Goal: Information Seeking & Learning: Learn about a topic

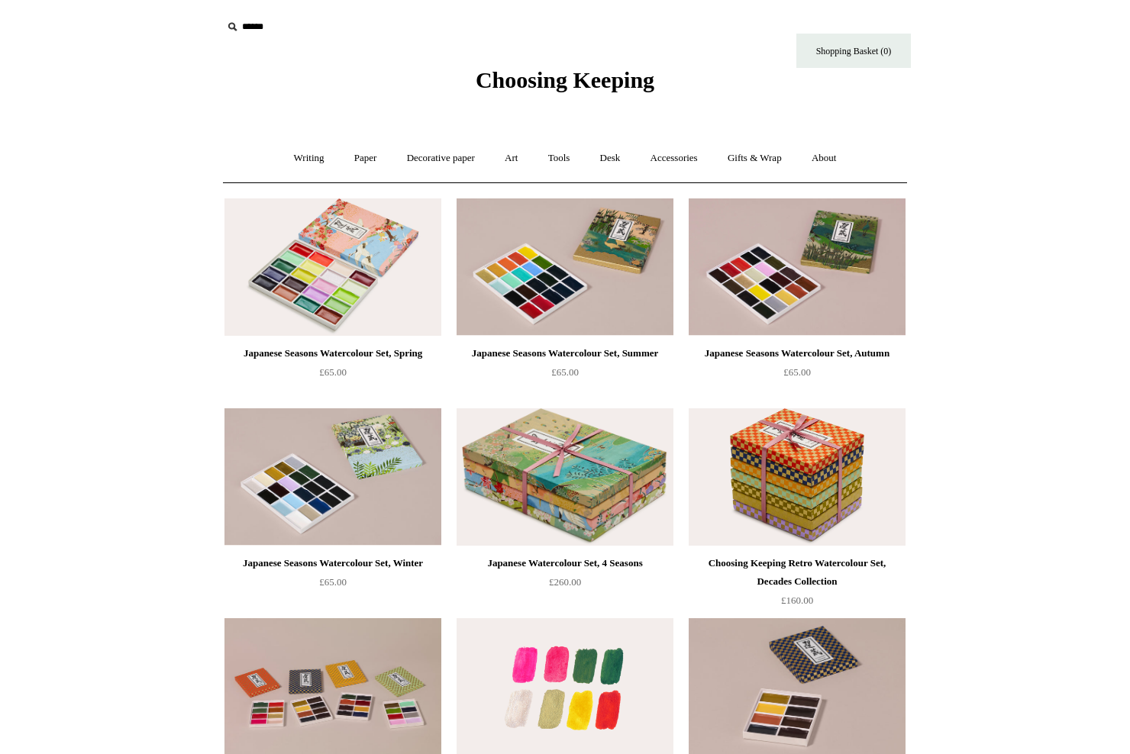
click at [583, 666] on img at bounding box center [564, 686] width 217 height 137
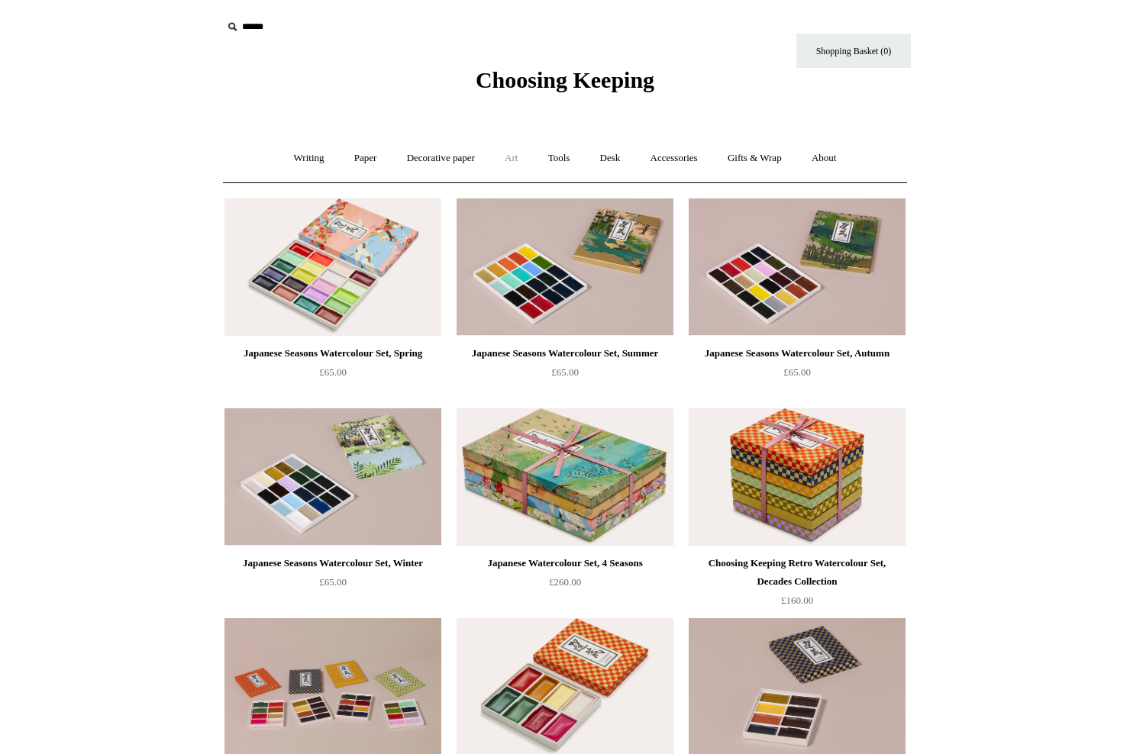
click at [519, 156] on link "Art +" at bounding box center [511, 158] width 40 height 40
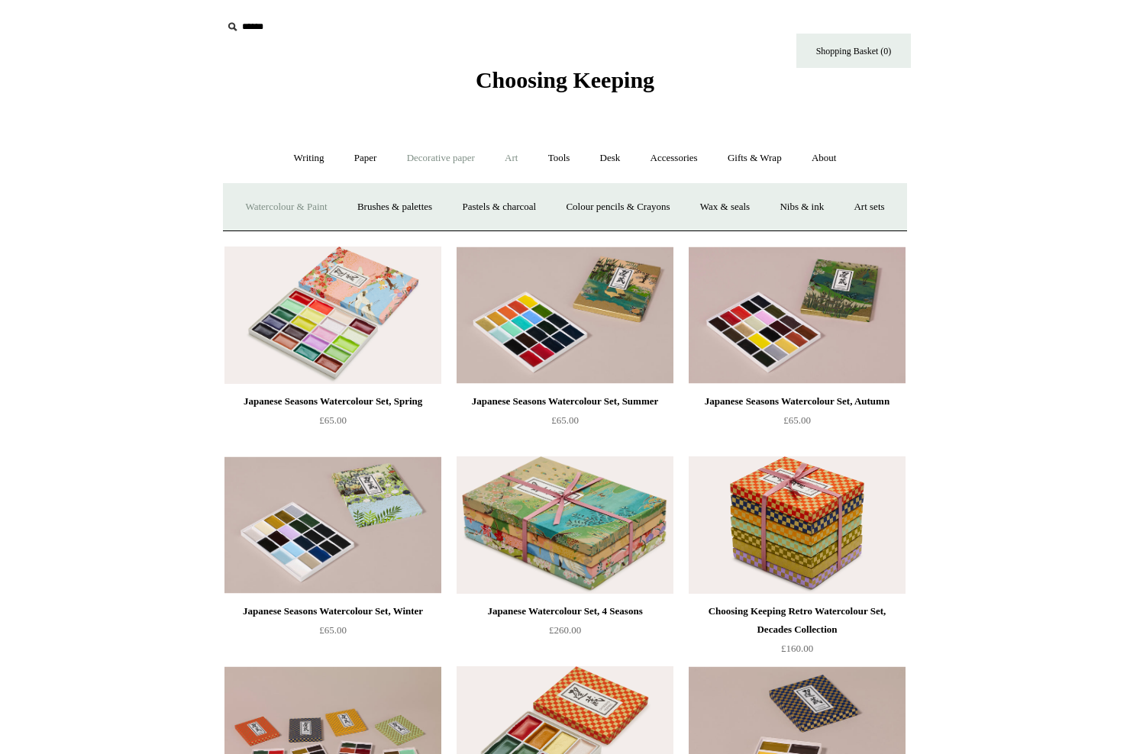
click at [465, 157] on link "Decorative paper +" at bounding box center [440, 158] width 95 height 40
click at [367, 156] on link "Paper +" at bounding box center [365, 158] width 50 height 40
click at [305, 158] on link "Writing +" at bounding box center [309, 158] width 58 height 40
click at [676, 157] on link "Accessories +" at bounding box center [674, 158] width 75 height 40
click at [766, 157] on link "Gifts & Wrap +" at bounding box center [755, 158] width 82 height 40
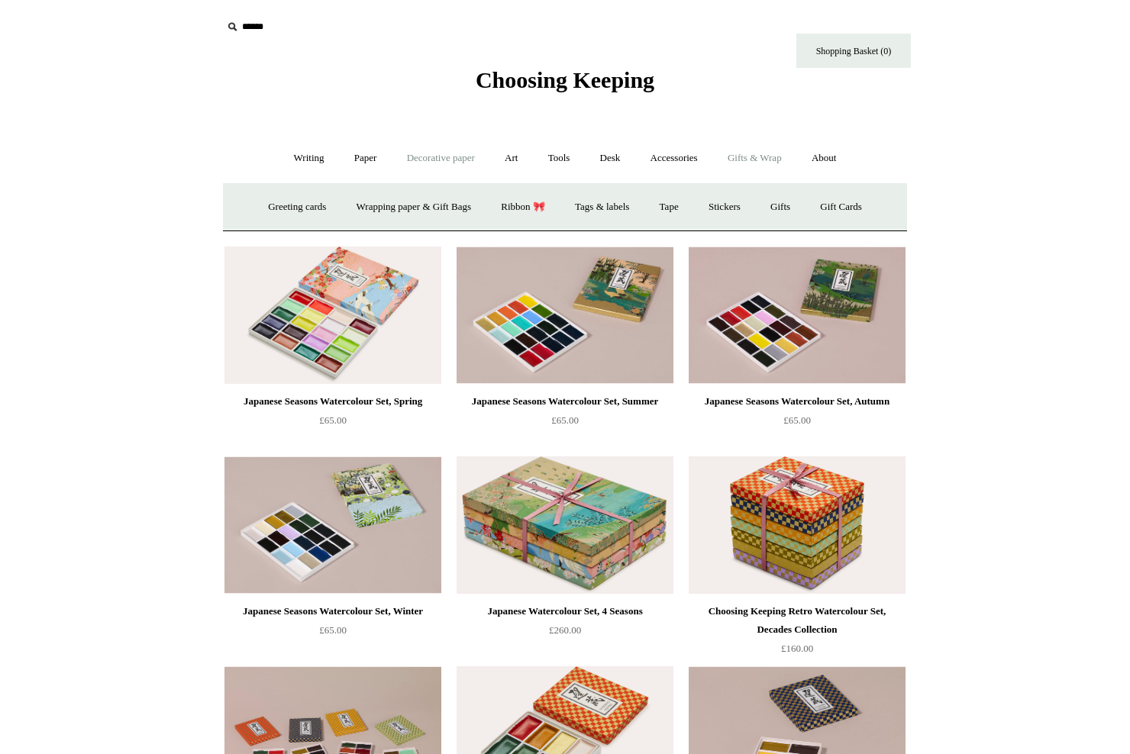
click at [427, 160] on link "Decorative paper +" at bounding box center [440, 158] width 95 height 40
click at [316, 203] on link "All" at bounding box center [333, 207] width 40 height 40
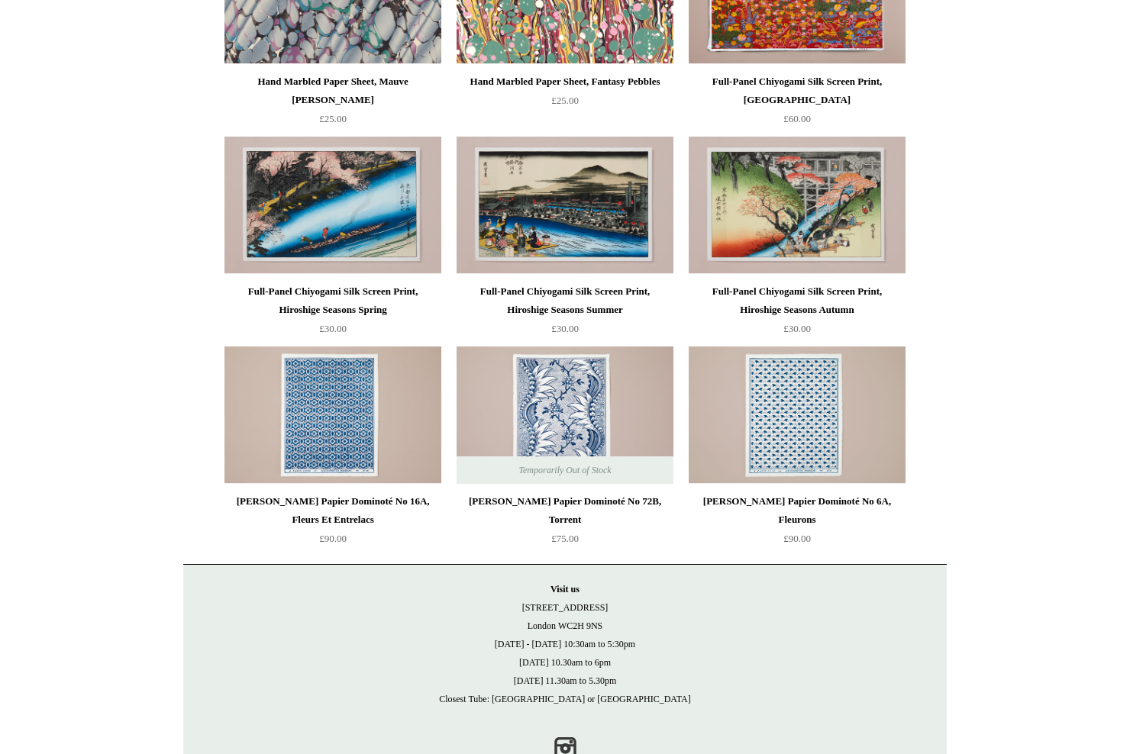
scroll to position [2574, 0]
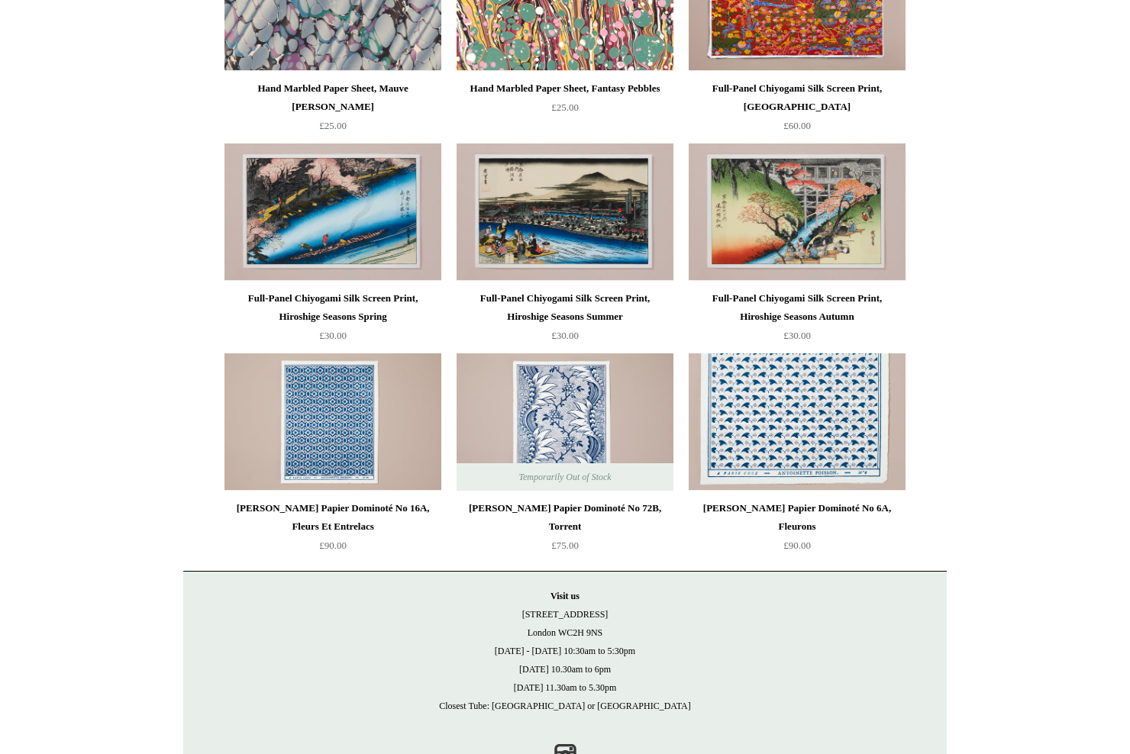
click at [781, 456] on img at bounding box center [796, 421] width 217 height 137
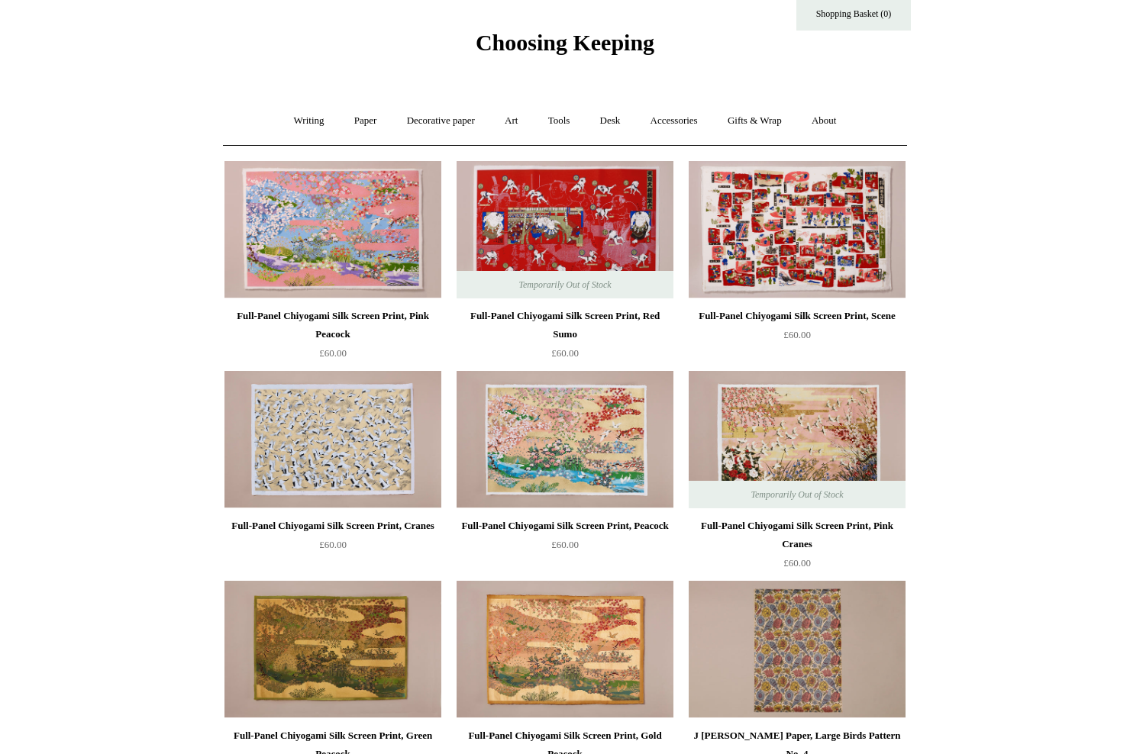
scroll to position [0, 0]
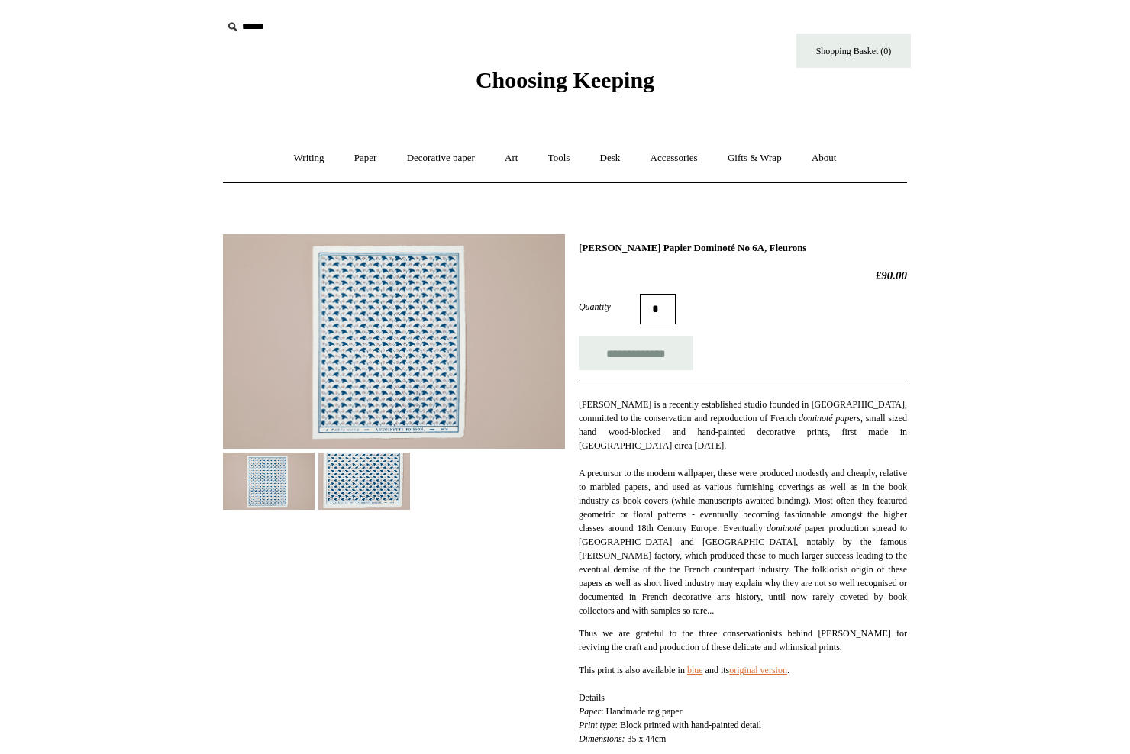
click at [367, 492] on img at bounding box center [364, 481] width 92 height 57
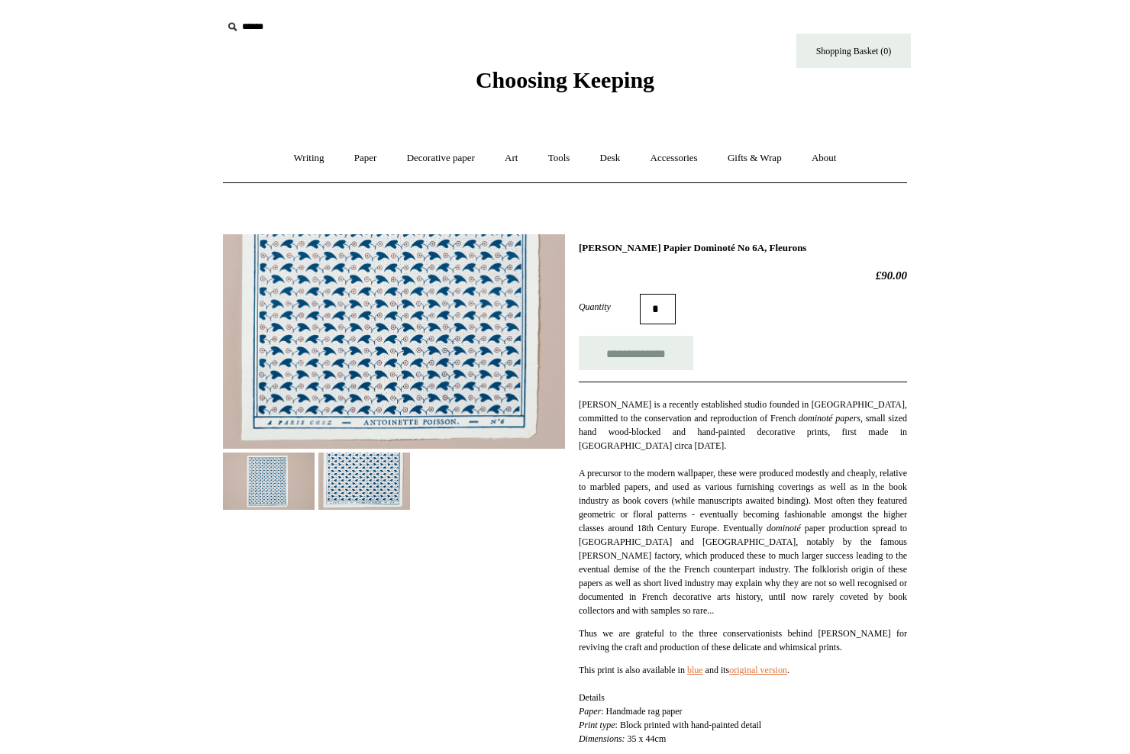
click at [283, 482] on img at bounding box center [269, 481] width 92 height 57
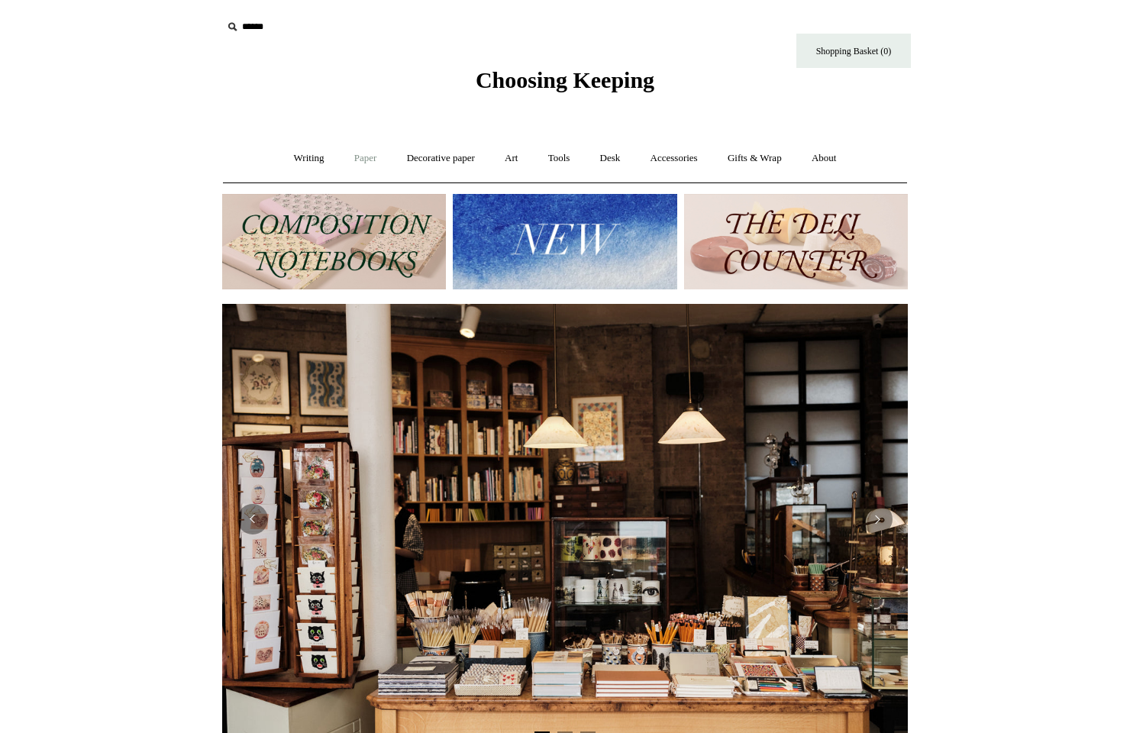
click at [360, 160] on link "Paper +" at bounding box center [365, 158] width 50 height 40
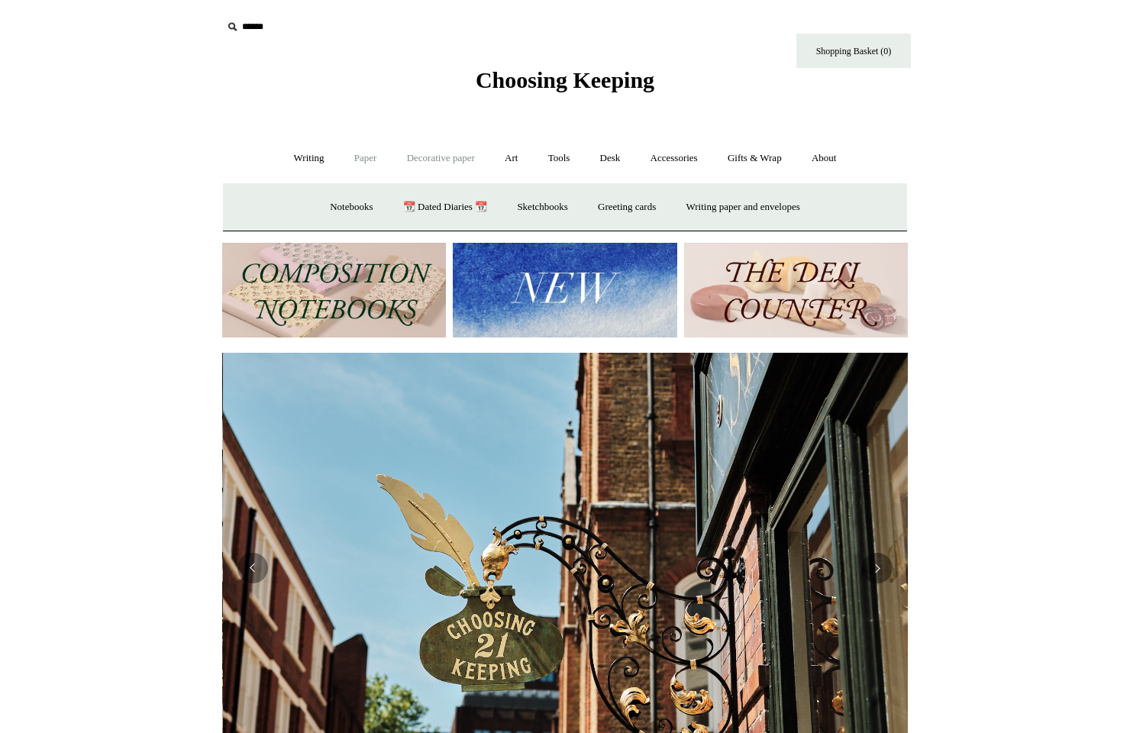
scroll to position [0, 685]
click at [458, 155] on link "Decorative paper +" at bounding box center [440, 158] width 95 height 40
click at [430, 206] on link "Wrapping & decoupage" at bounding box center [417, 207] width 122 height 40
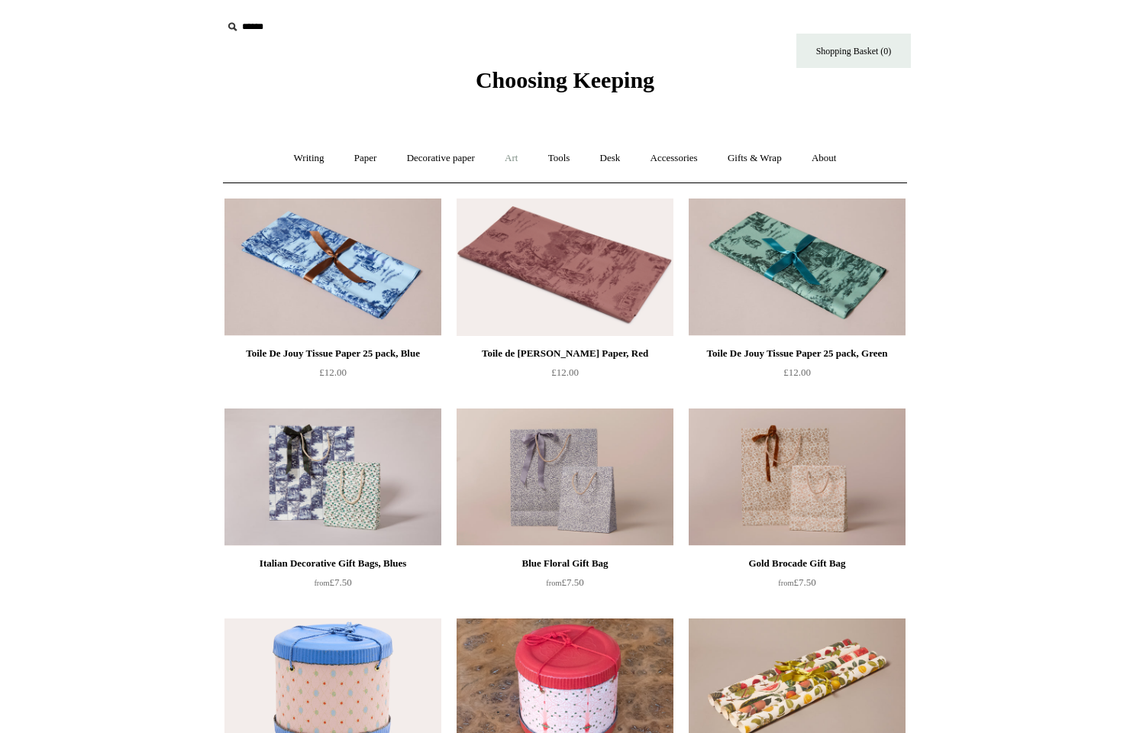
click at [516, 160] on link "Art +" at bounding box center [511, 158] width 40 height 40
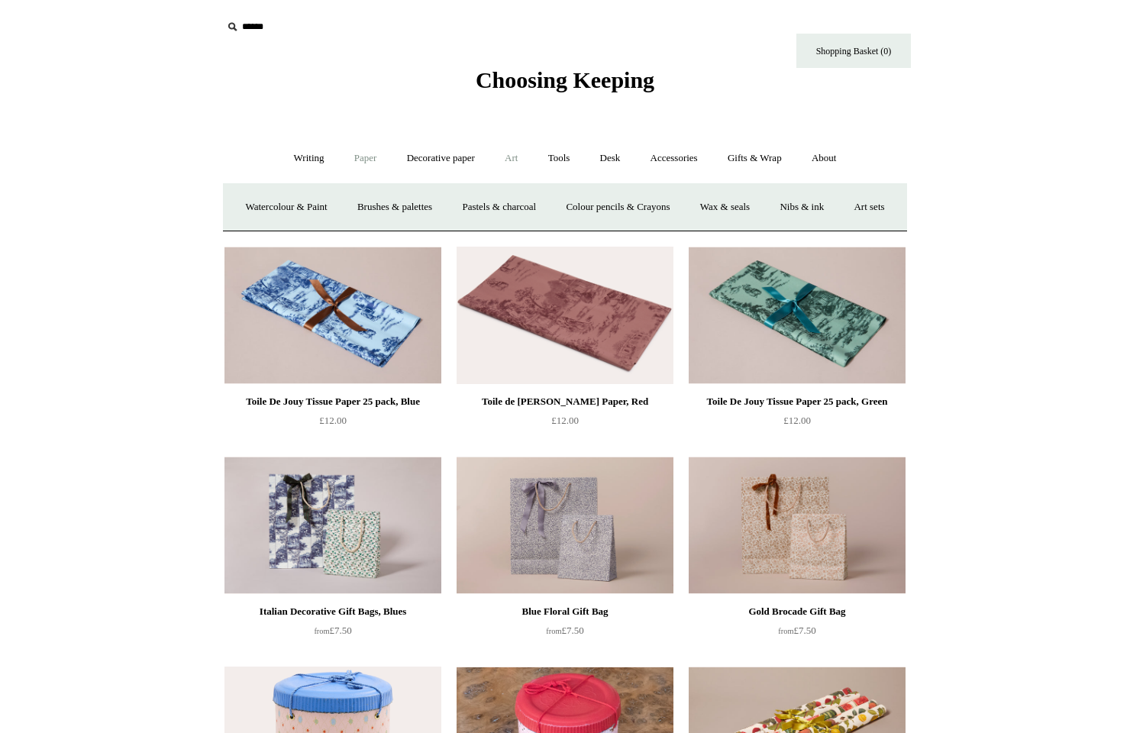
click at [359, 158] on link "Paper +" at bounding box center [365, 158] width 50 height 40
click at [360, 155] on link "Paper -" at bounding box center [365, 158] width 50 height 40
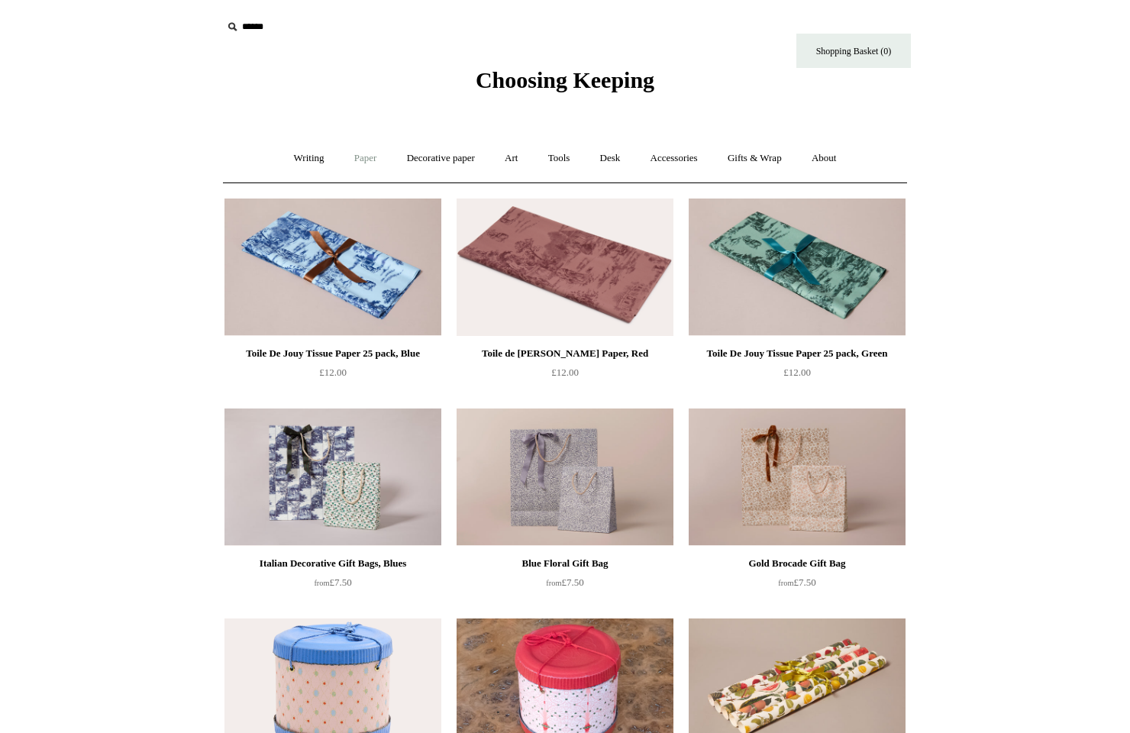
click at [361, 154] on link "Paper +" at bounding box center [365, 158] width 50 height 40
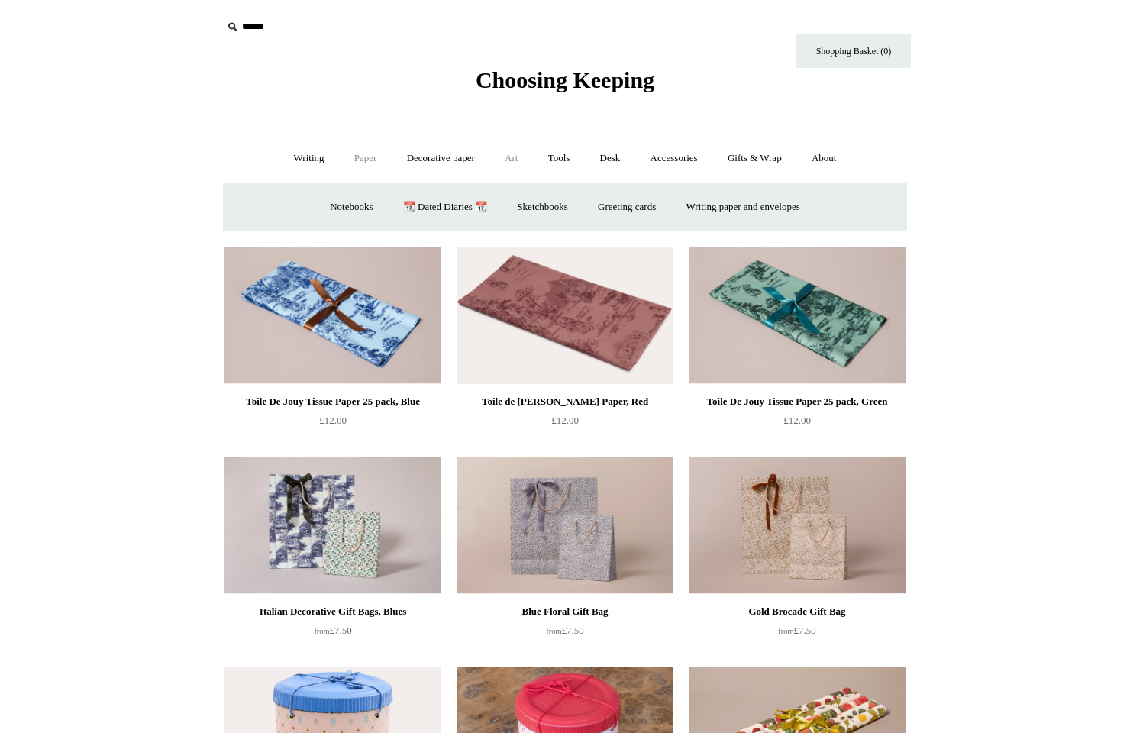
click at [514, 160] on link "Art +" at bounding box center [511, 158] width 40 height 40
click at [743, 157] on link "Gifts & Wrap +" at bounding box center [755, 158] width 82 height 40
click at [432, 205] on link "Wrapping paper & Gift Bags" at bounding box center [414, 207] width 142 height 40
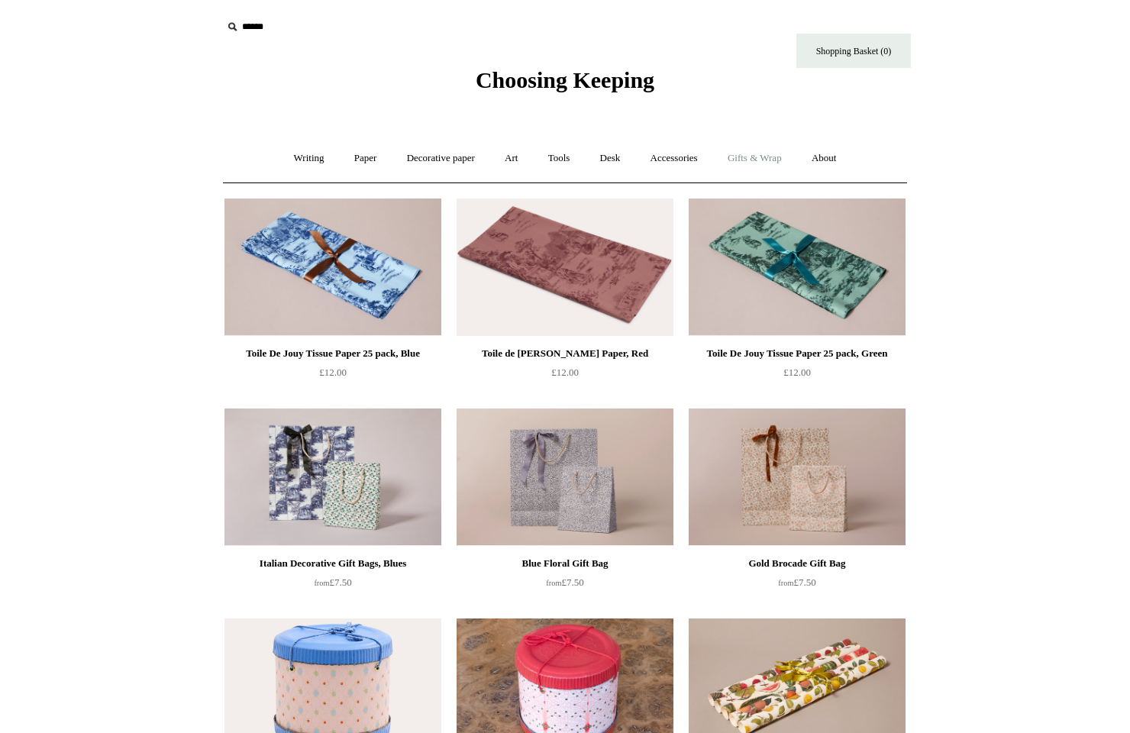
click at [757, 154] on link "Gifts & Wrap +" at bounding box center [755, 158] width 82 height 40
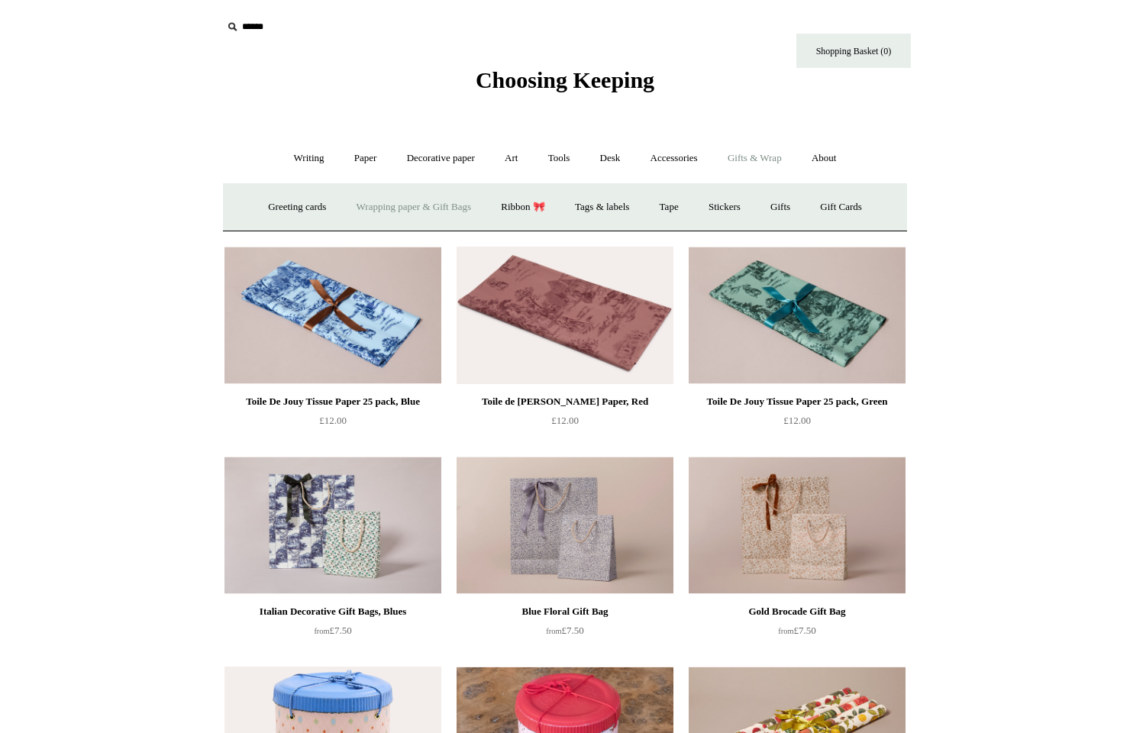
click at [517, 82] on span "Choosing Keeping" at bounding box center [565, 79] width 179 height 25
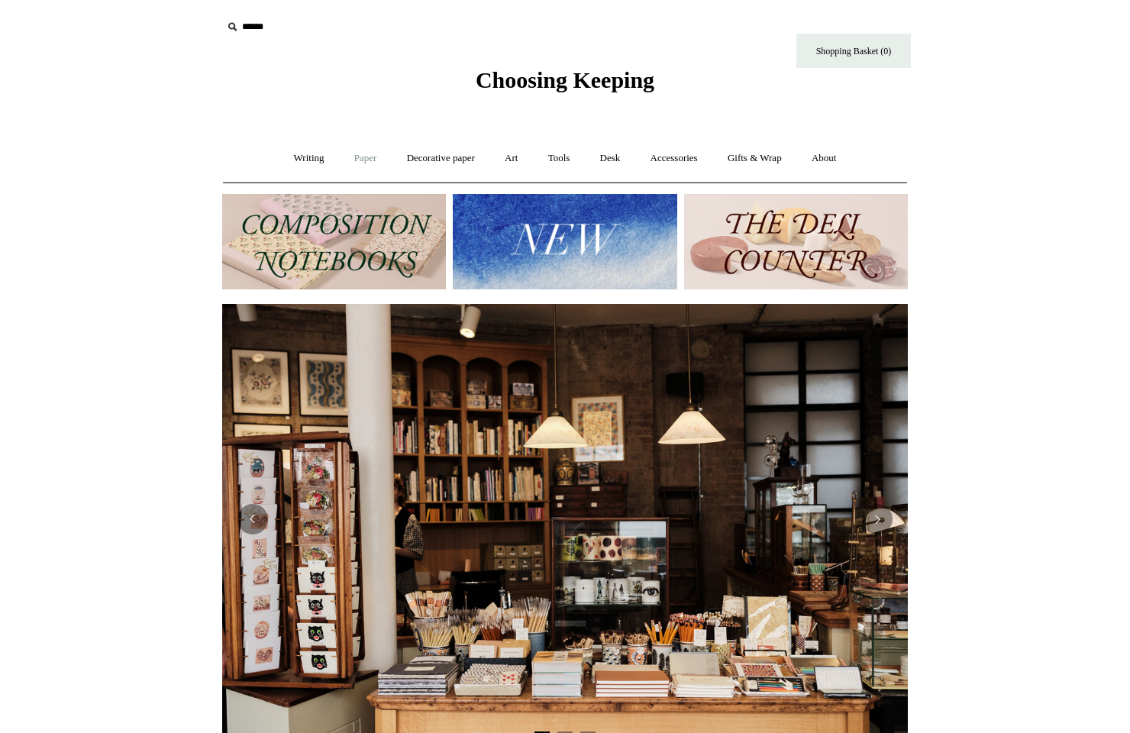
click at [355, 154] on link "Paper +" at bounding box center [365, 158] width 50 height 40
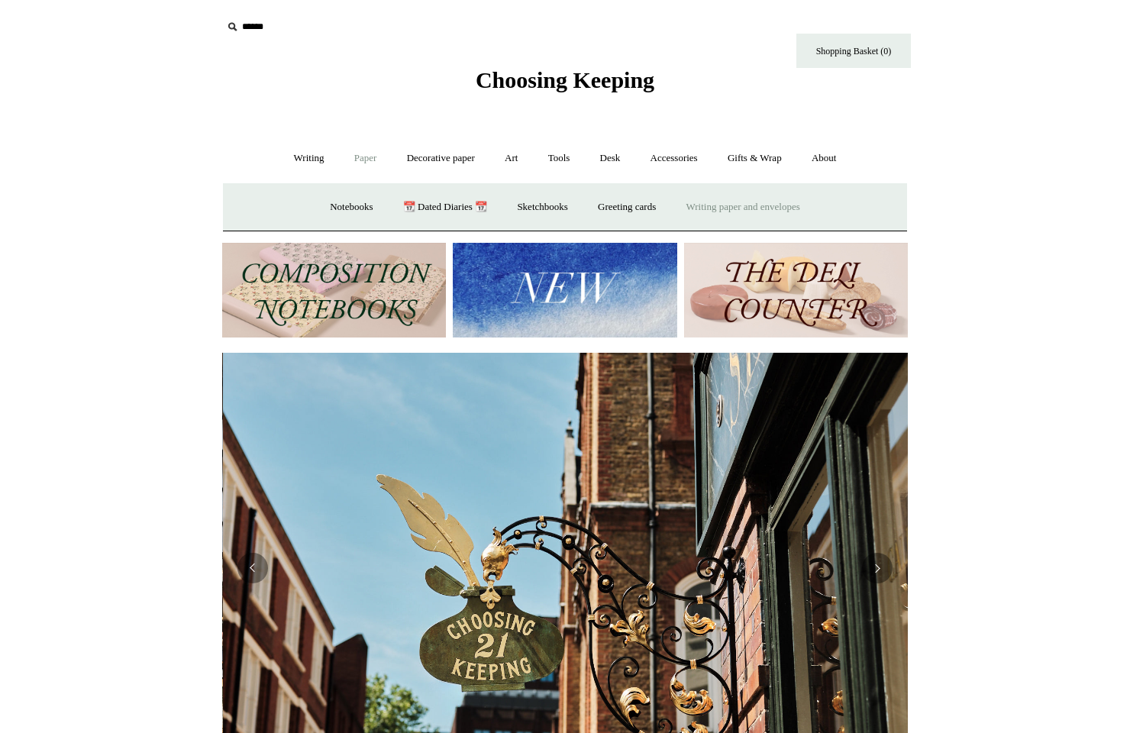
scroll to position [0, 685]
click at [842, 160] on link "About +" at bounding box center [824, 158] width 53 height 40
click at [767, 154] on link "Gifts & Wrap +" at bounding box center [755, 158] width 82 height 40
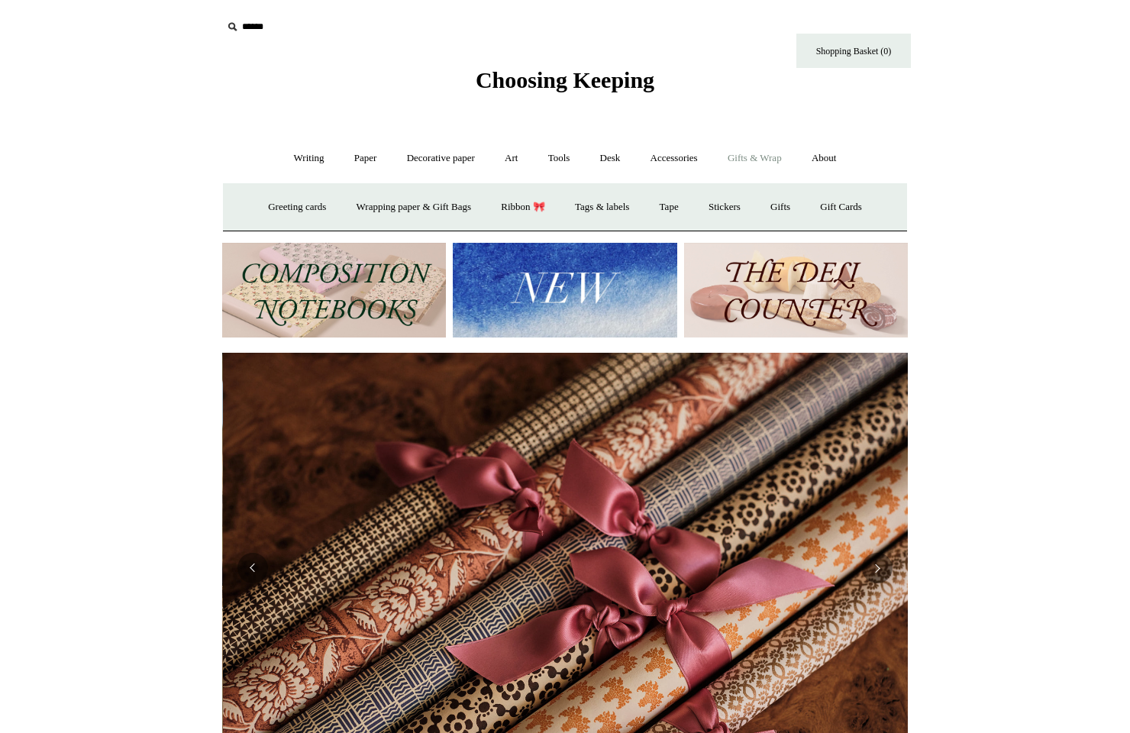
scroll to position [0, 1371]
click at [742, 205] on link "Stickers" at bounding box center [725, 207] width 60 height 40
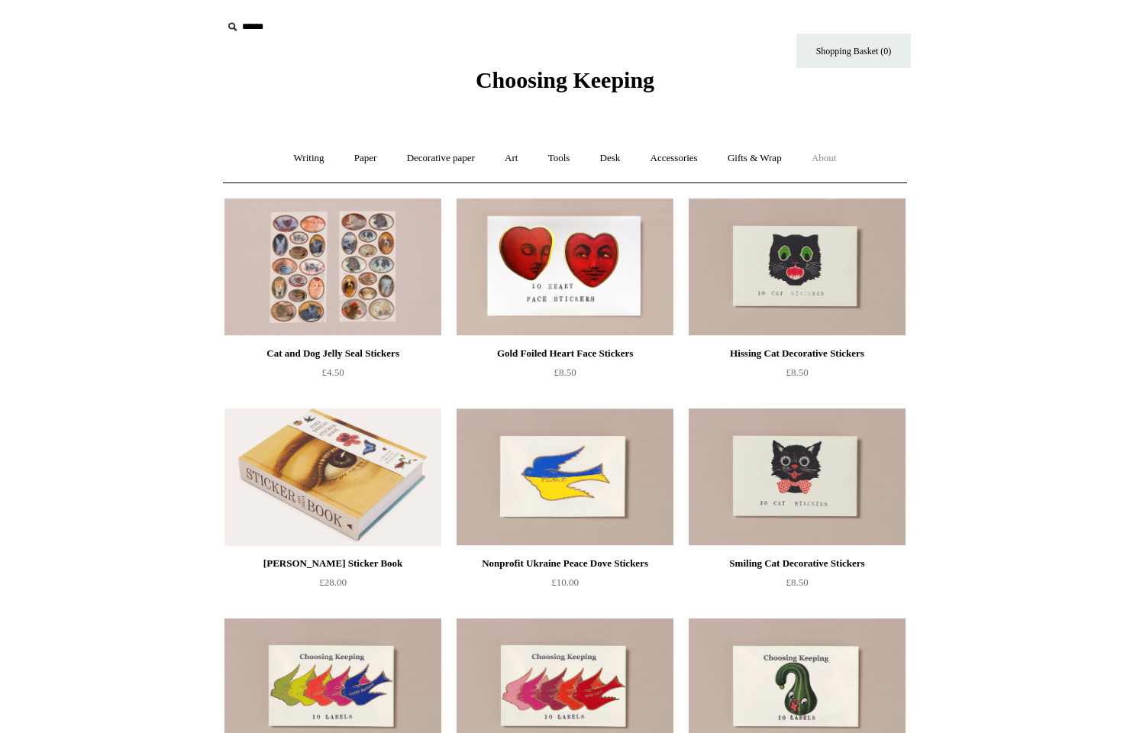
click at [827, 158] on link "About +" at bounding box center [824, 158] width 53 height 40
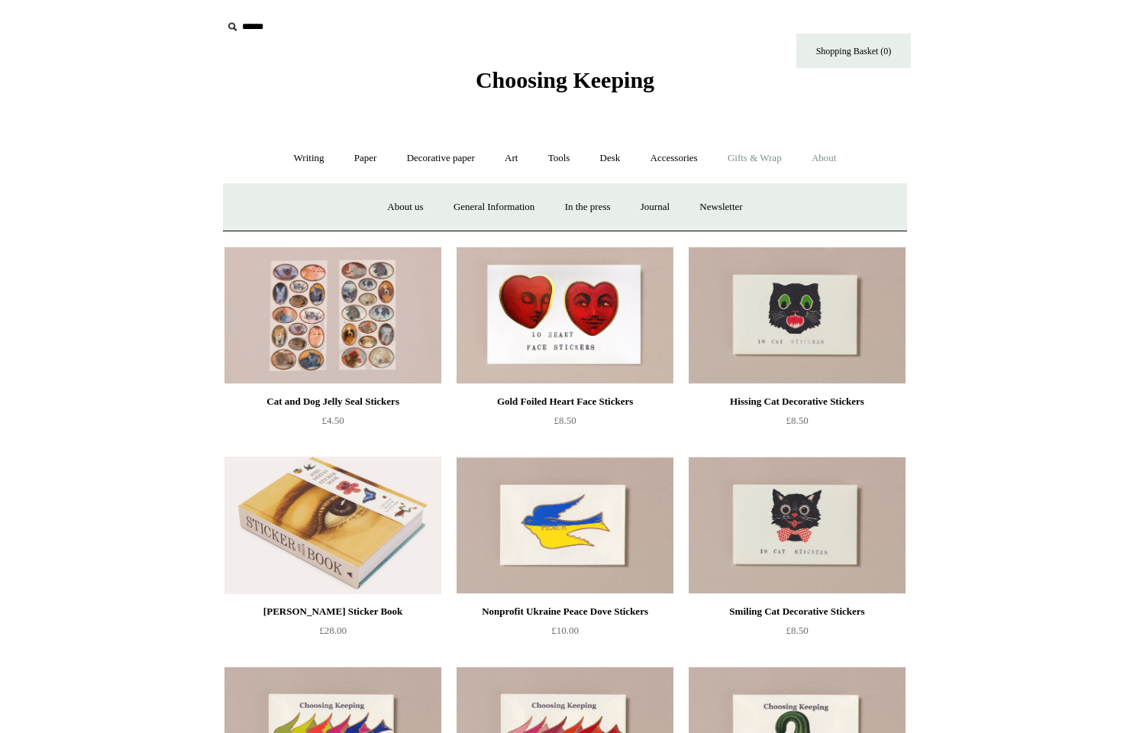
click at [771, 157] on link "Gifts & Wrap +" at bounding box center [755, 158] width 82 height 40
click at [796, 205] on link "Gifts +" at bounding box center [779, 207] width 47 height 40
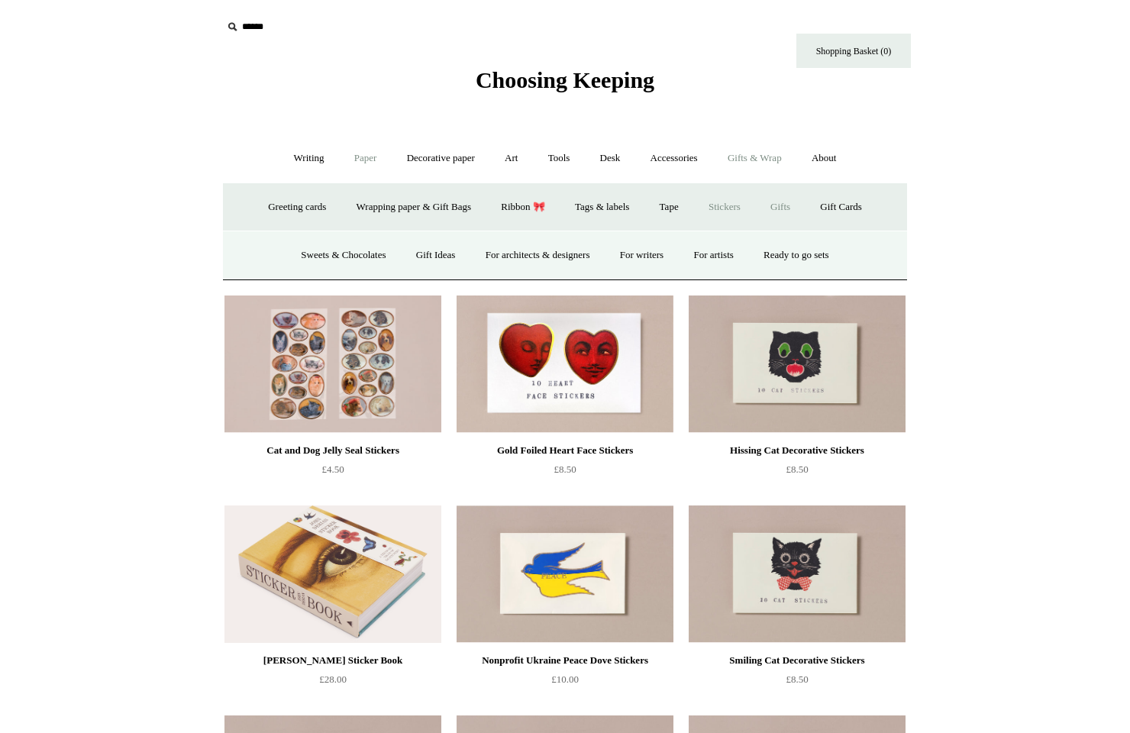
click at [360, 160] on link "Paper +" at bounding box center [365, 158] width 50 height 40
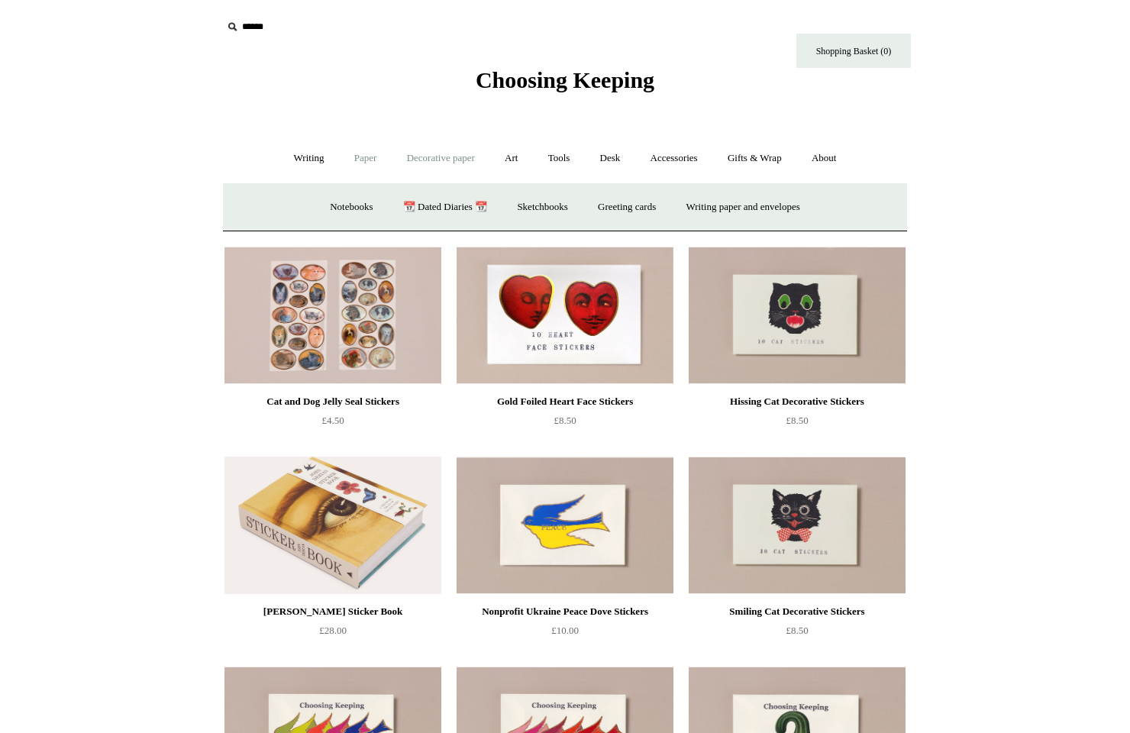
click at [462, 159] on link "Decorative paper +" at bounding box center [440, 158] width 95 height 40
click at [440, 204] on link "Wrapping & decoupage" at bounding box center [417, 207] width 122 height 40
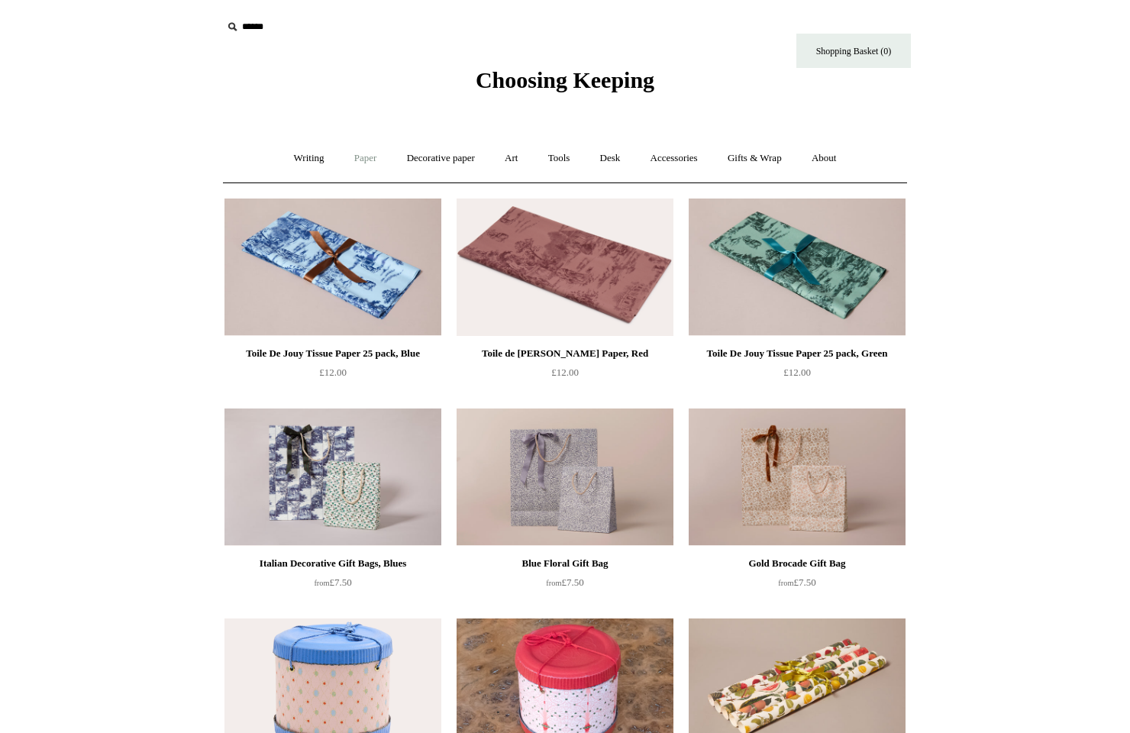
click at [363, 157] on link "Paper +" at bounding box center [365, 158] width 50 height 40
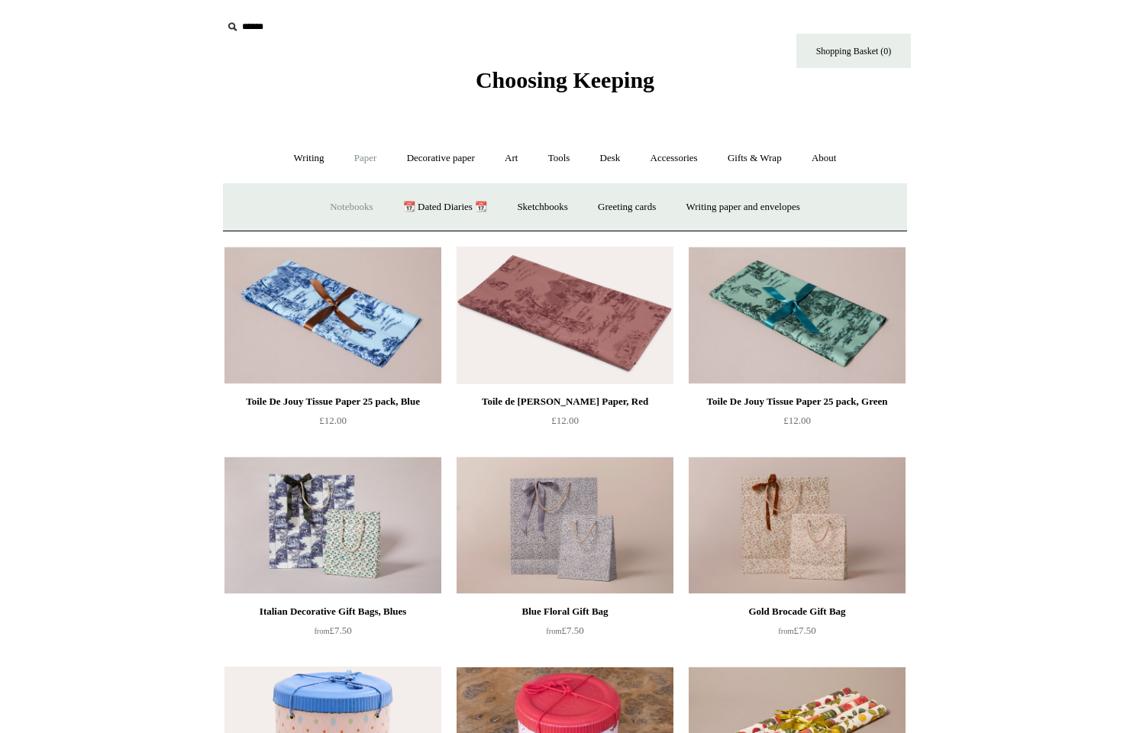
click at [341, 205] on link "Notebooks +" at bounding box center [351, 207] width 70 height 40
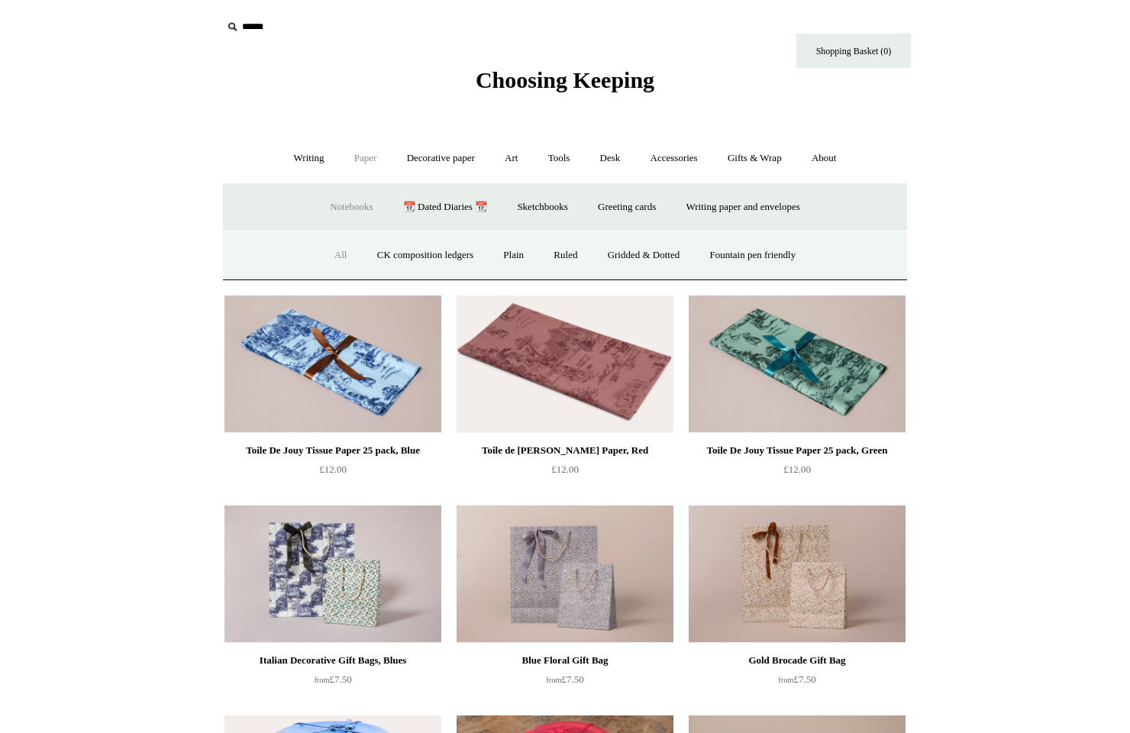
click at [333, 253] on link "All" at bounding box center [341, 255] width 40 height 40
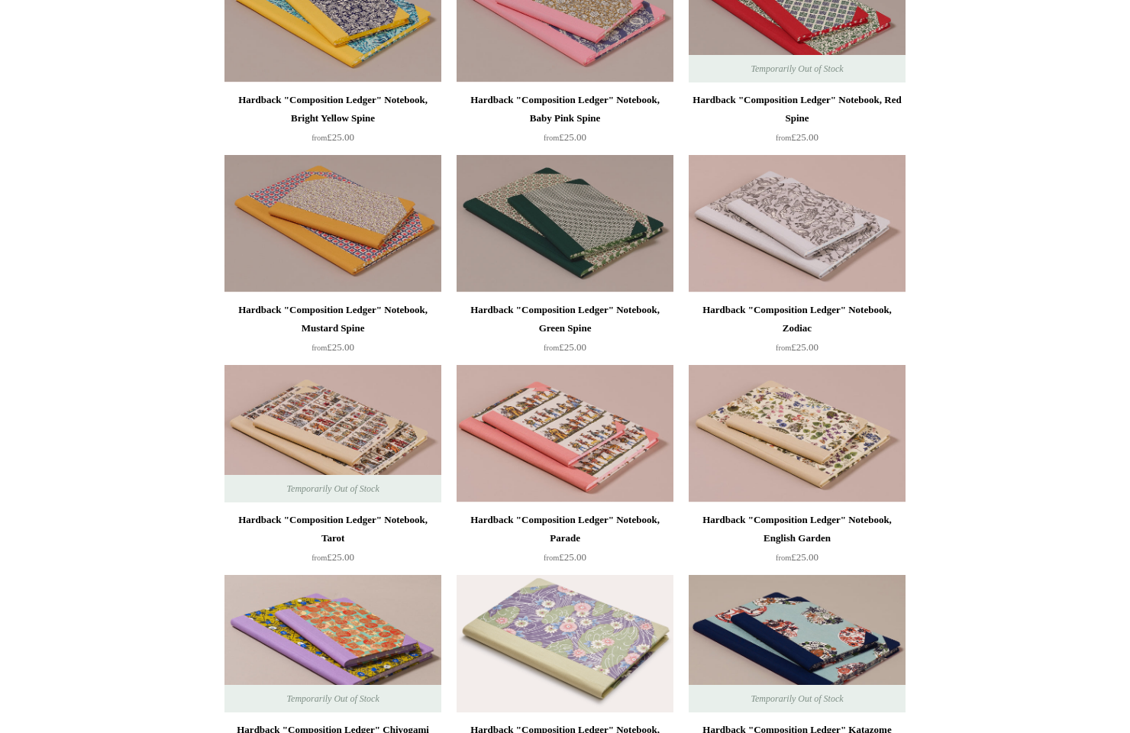
scroll to position [472, 0]
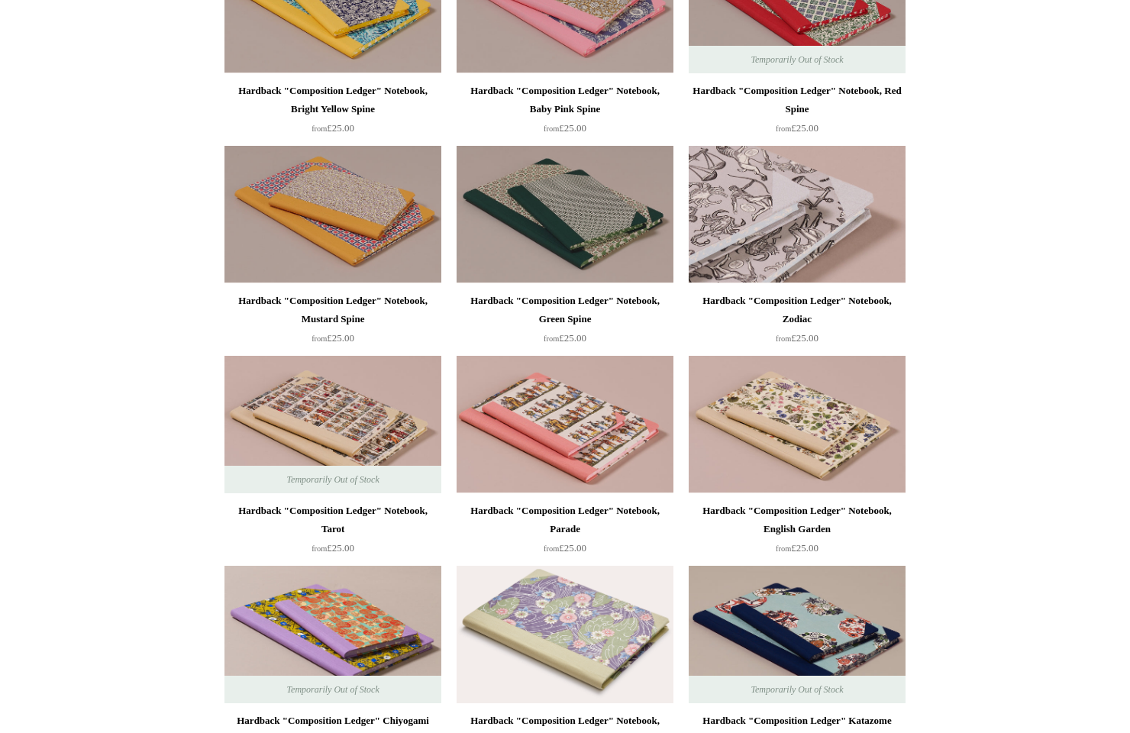
click at [783, 216] on img at bounding box center [796, 214] width 217 height 137
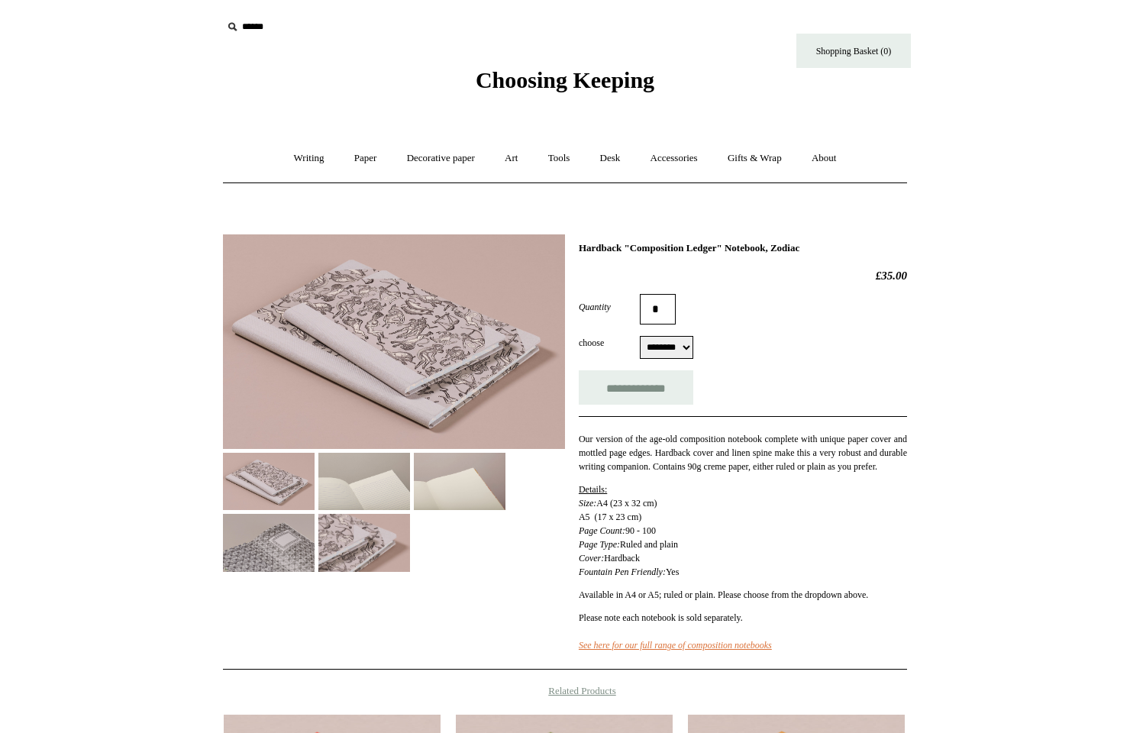
click at [370, 530] on img at bounding box center [364, 542] width 92 height 57
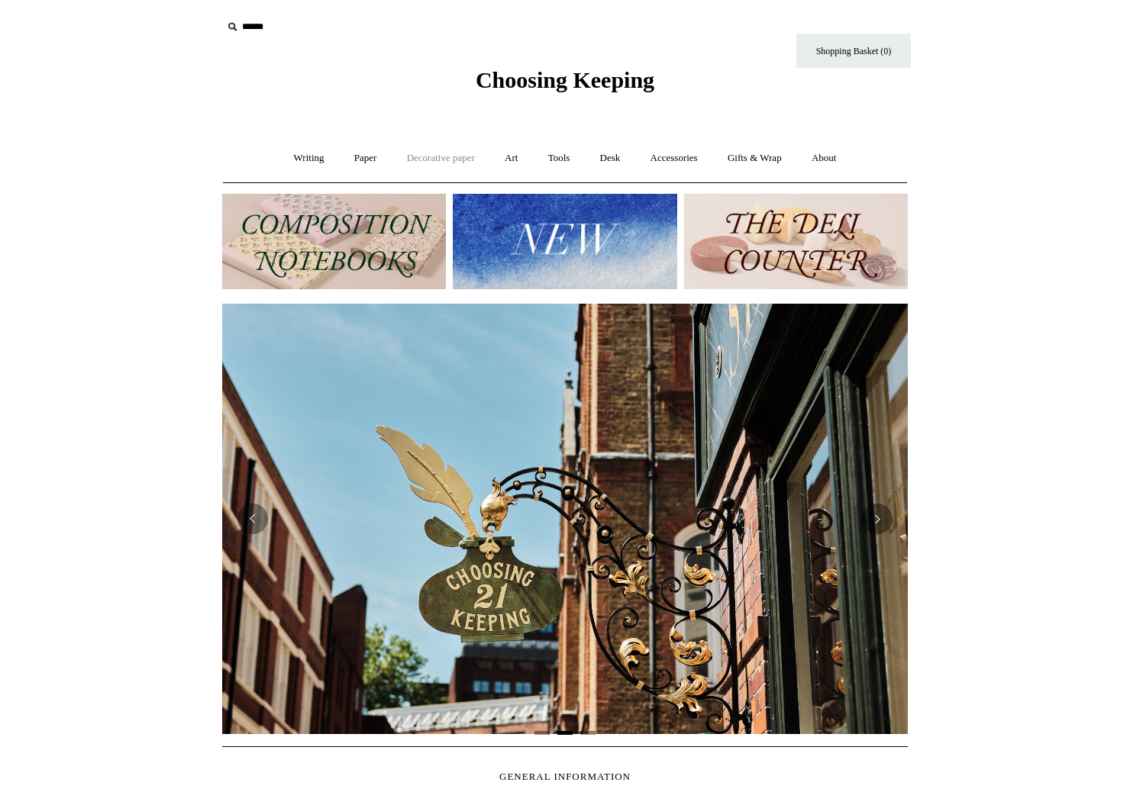
scroll to position [0, 685]
click at [424, 158] on link "Decorative paper +" at bounding box center [440, 158] width 95 height 40
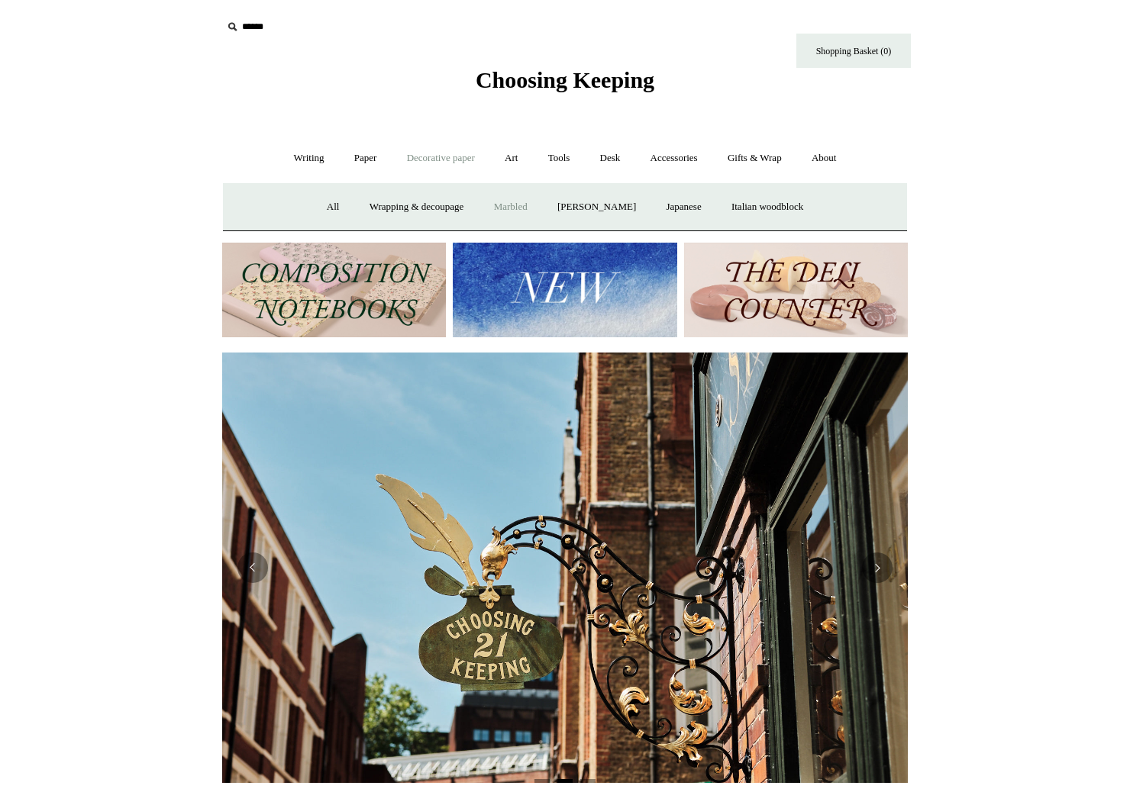
click at [520, 205] on link "Marbled" at bounding box center [510, 207] width 61 height 40
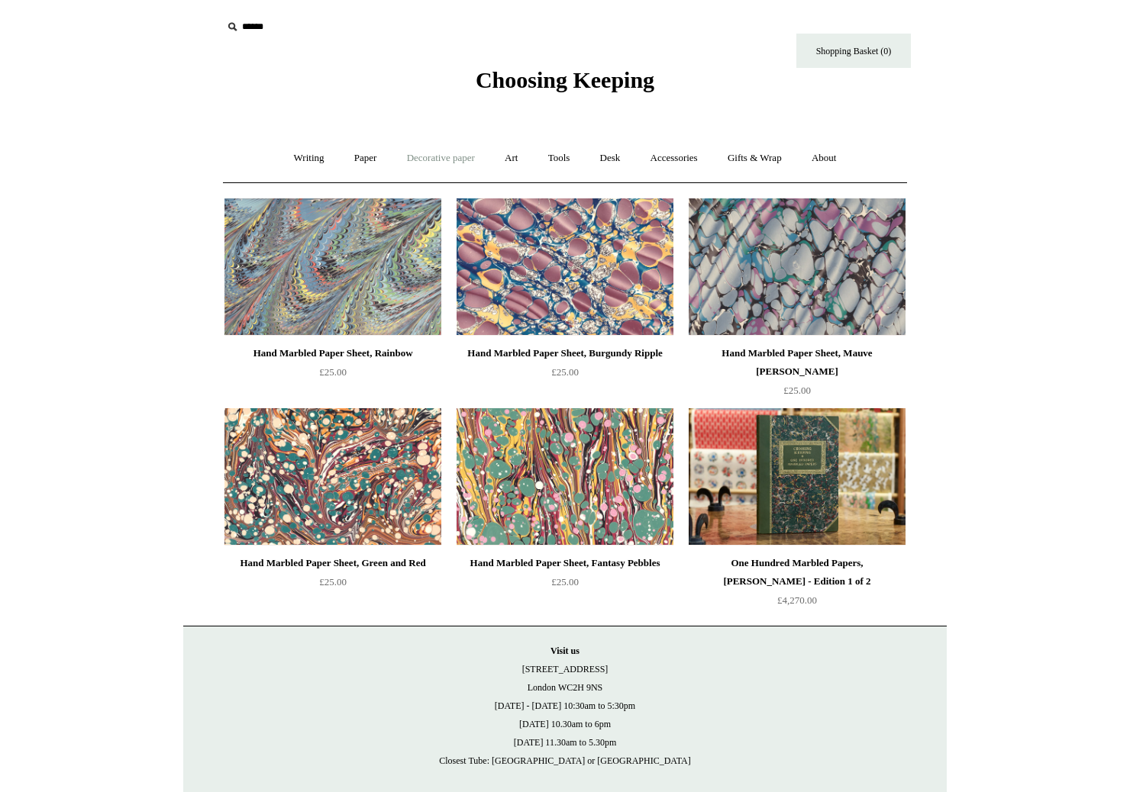
click at [454, 157] on link "Decorative paper +" at bounding box center [440, 158] width 95 height 40
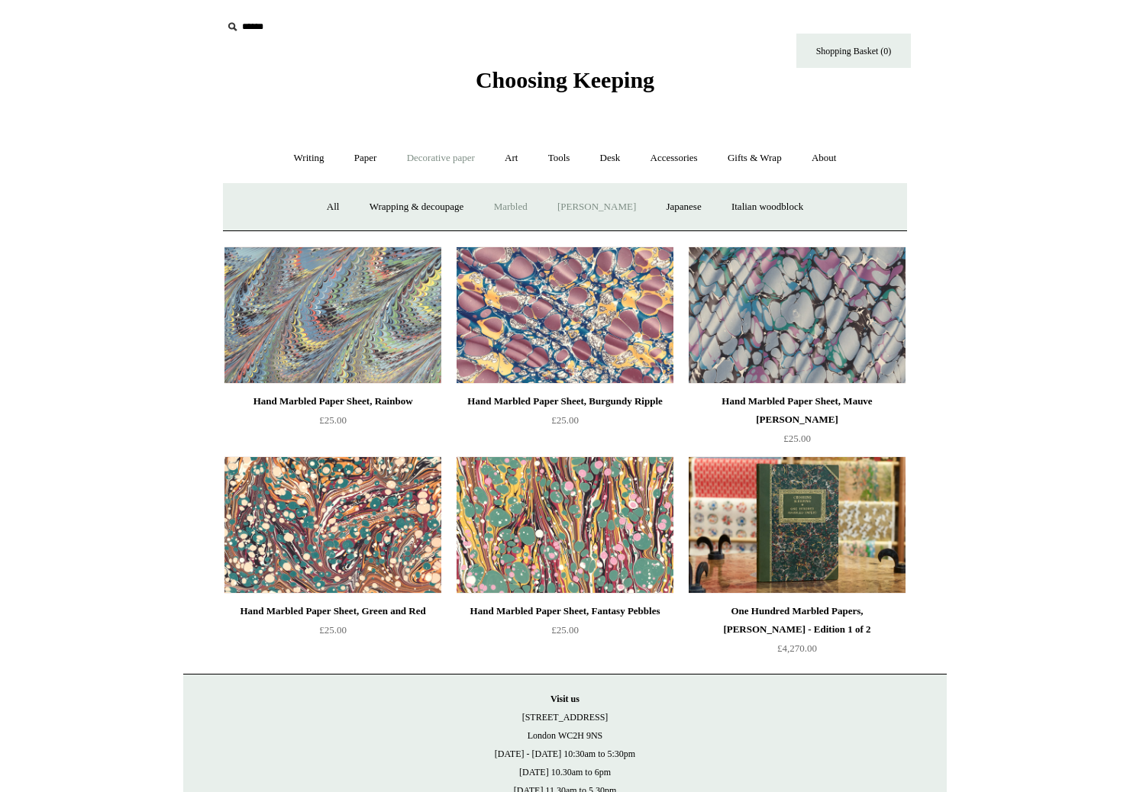
click at [577, 206] on link "[PERSON_NAME]" at bounding box center [596, 207] width 106 height 40
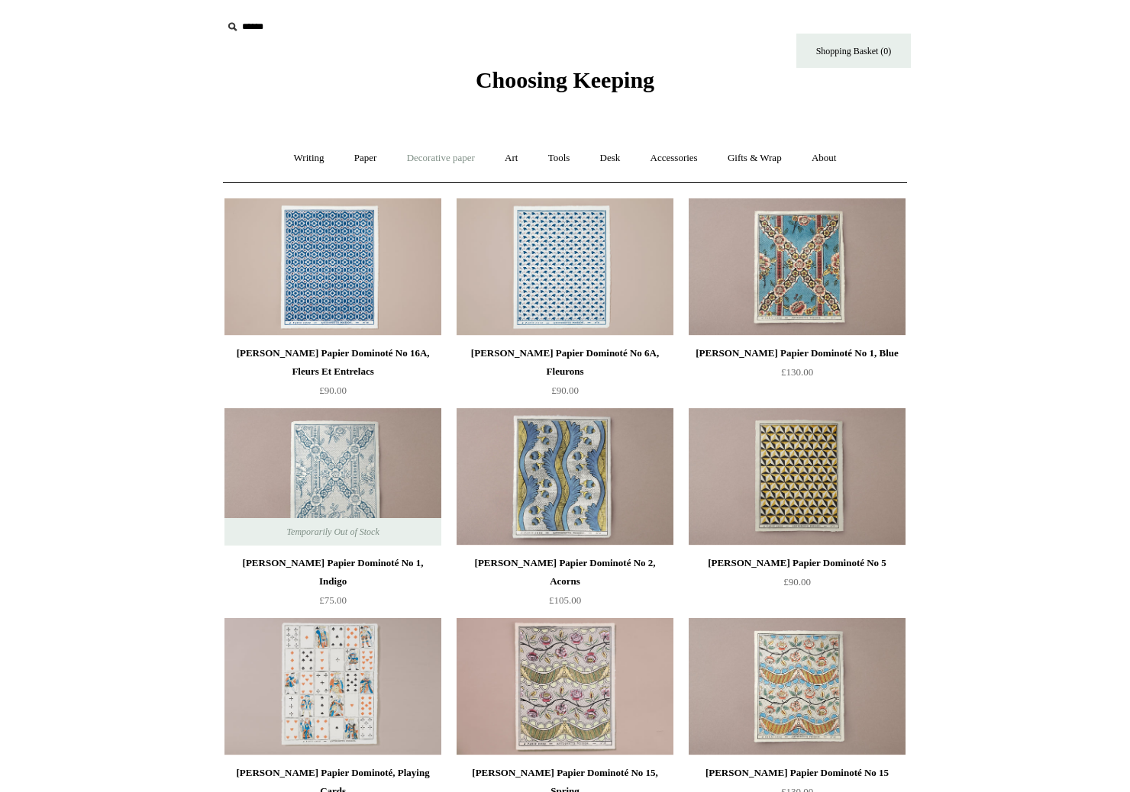
click at [450, 156] on link "Decorative paper +" at bounding box center [440, 158] width 95 height 40
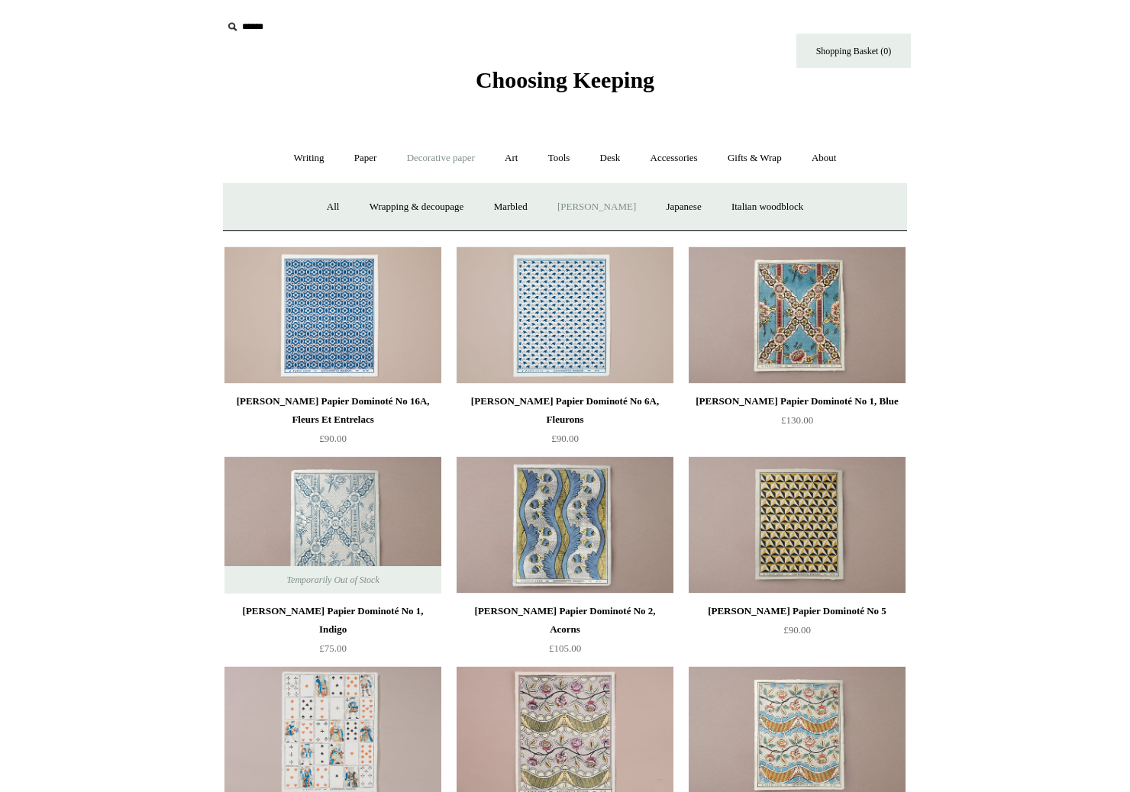
click at [452, 155] on link "Decorative paper -" at bounding box center [440, 158] width 95 height 40
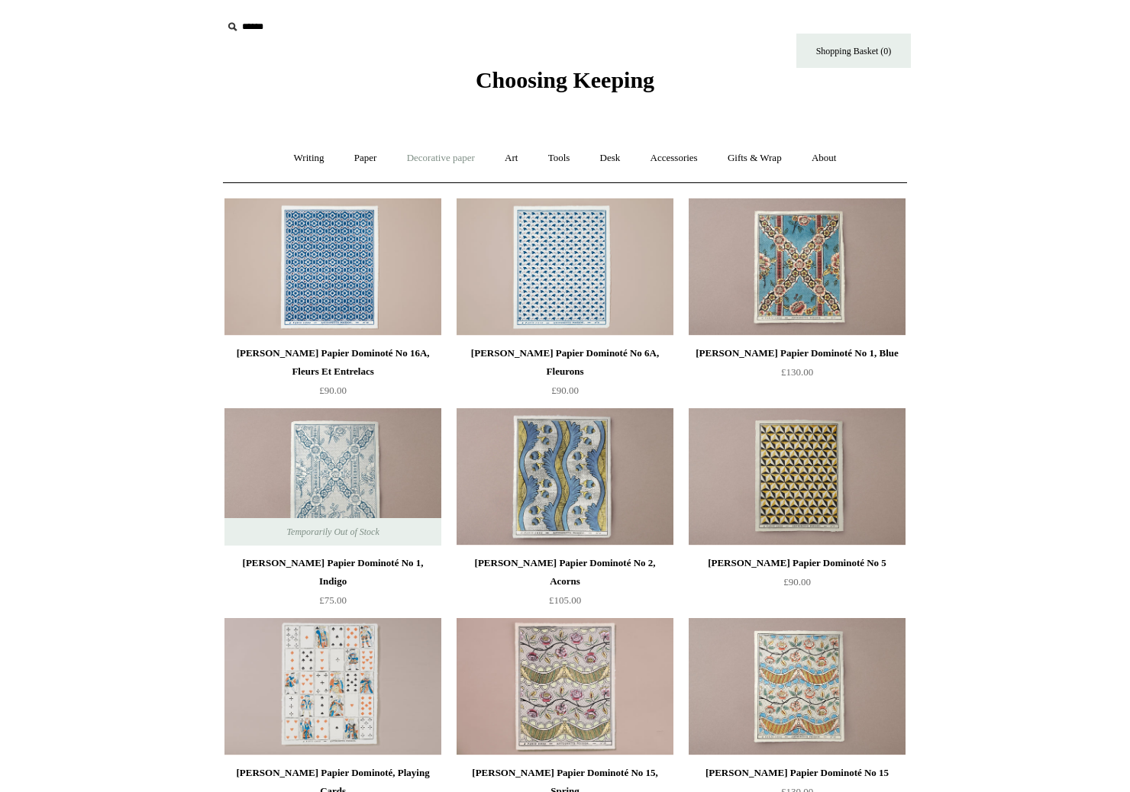
click at [452, 154] on link "Decorative paper +" at bounding box center [440, 158] width 95 height 40
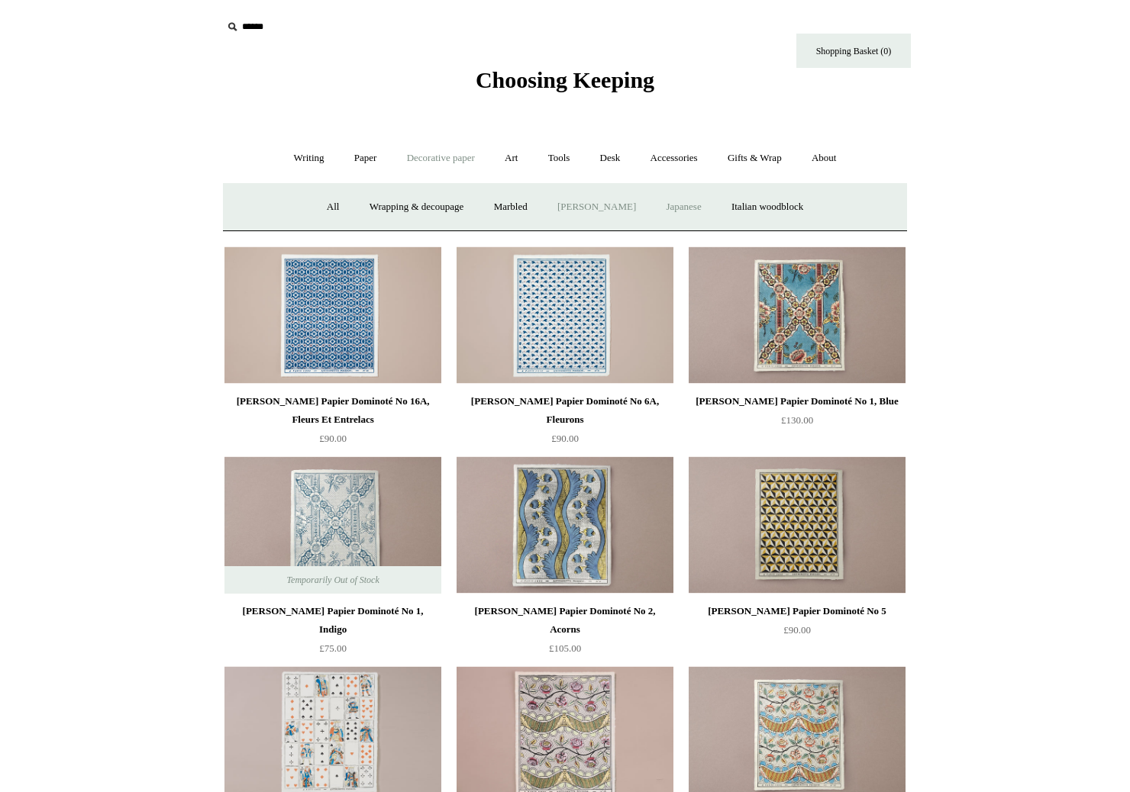
click at [702, 208] on link "Japanese" at bounding box center [683, 207] width 63 height 40
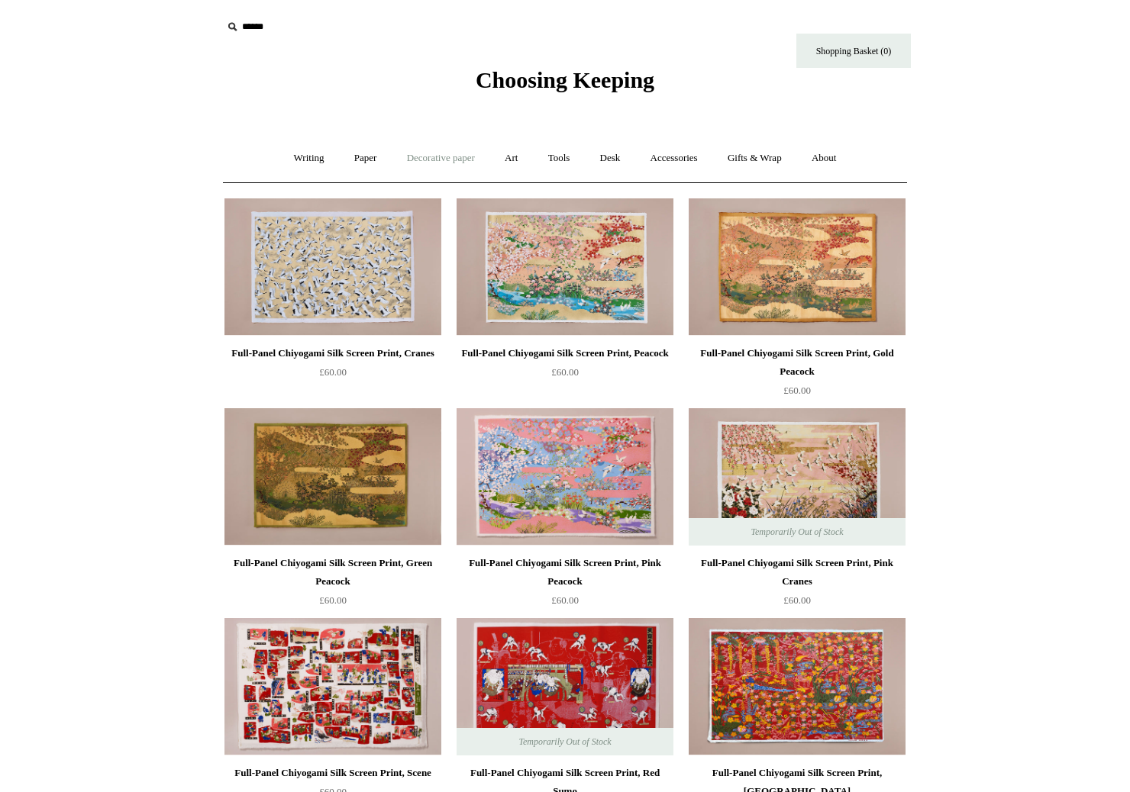
click at [453, 157] on link "Decorative paper +" at bounding box center [440, 158] width 95 height 40
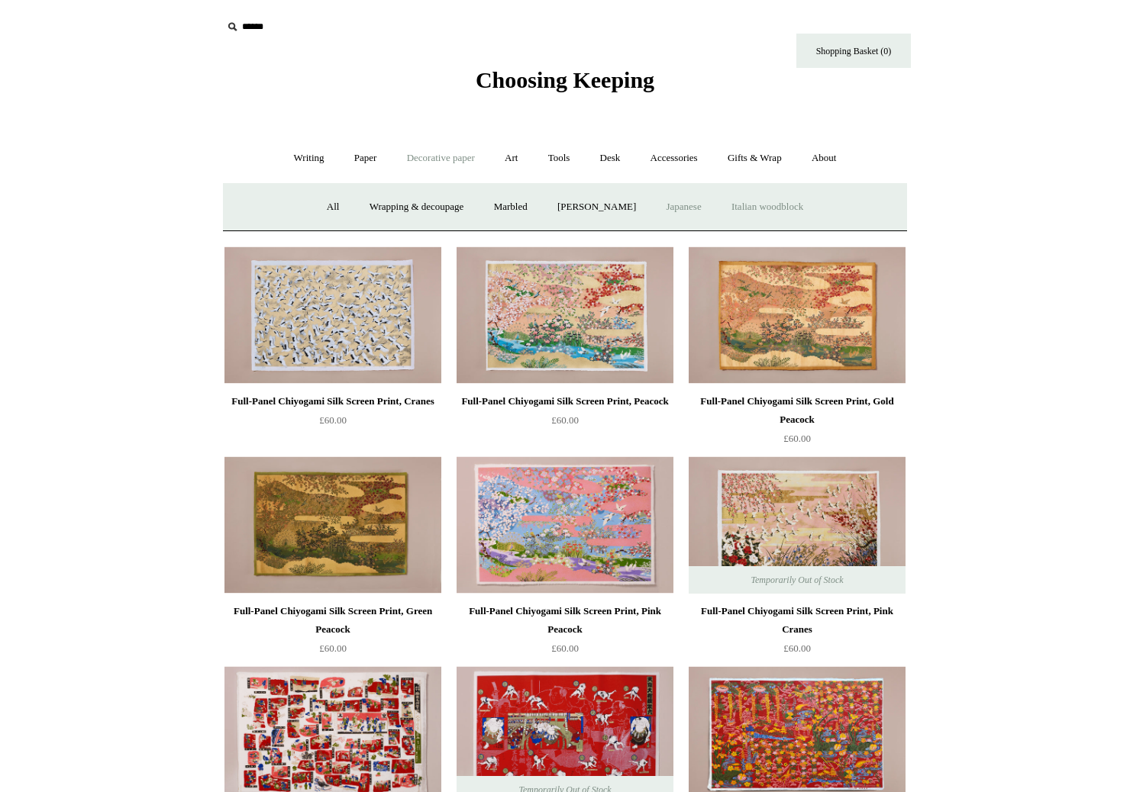
click at [775, 207] on link "Italian woodblock" at bounding box center [767, 207] width 99 height 40
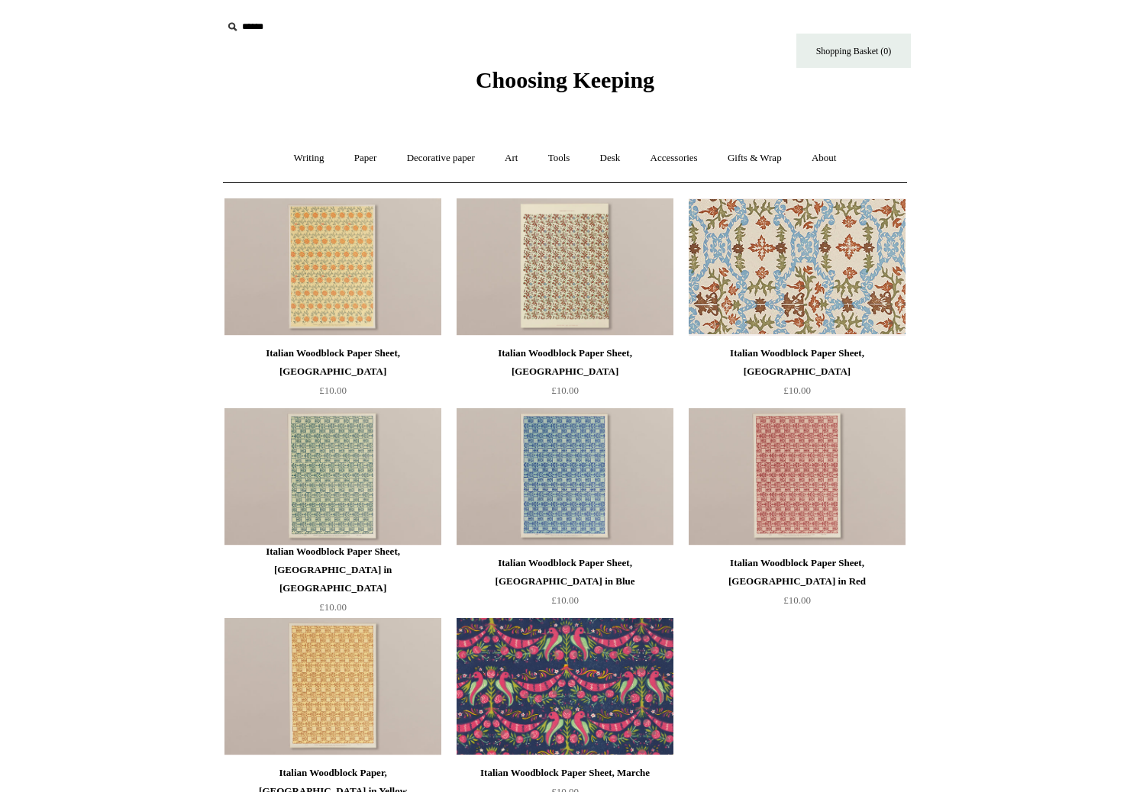
click at [792, 256] on img at bounding box center [796, 266] width 217 height 137
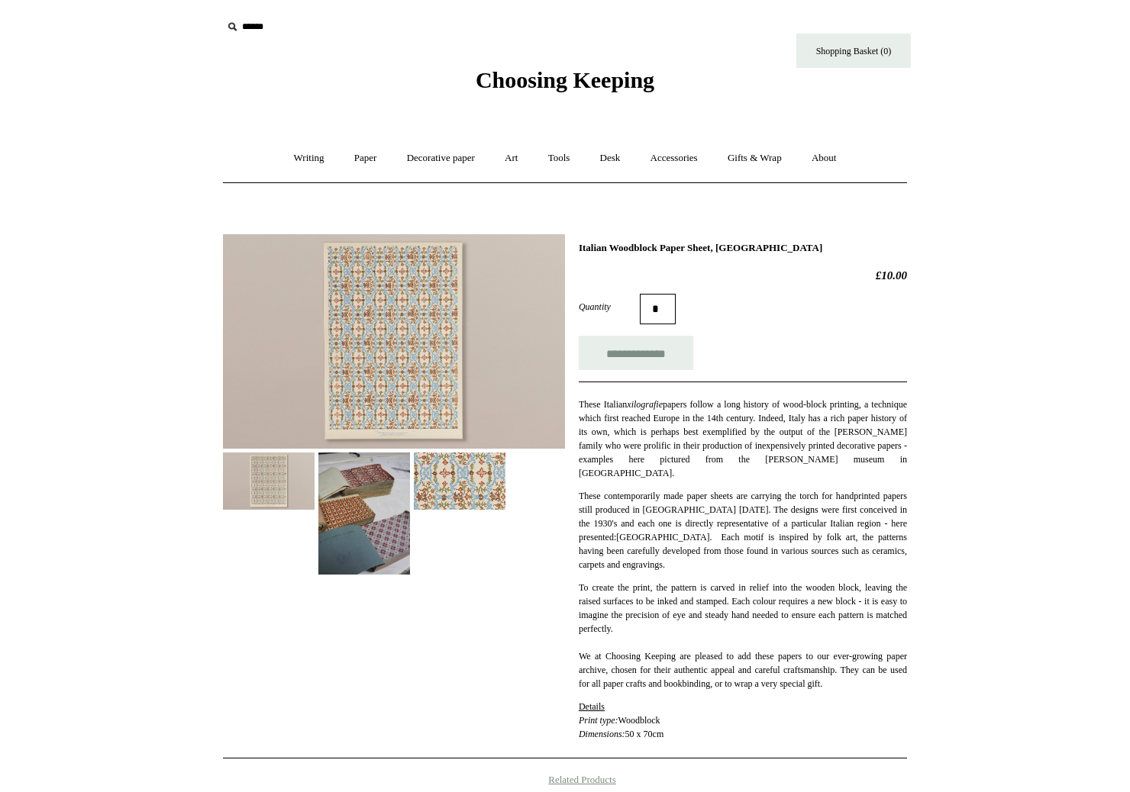
click at [386, 505] on img at bounding box center [364, 514] width 92 height 122
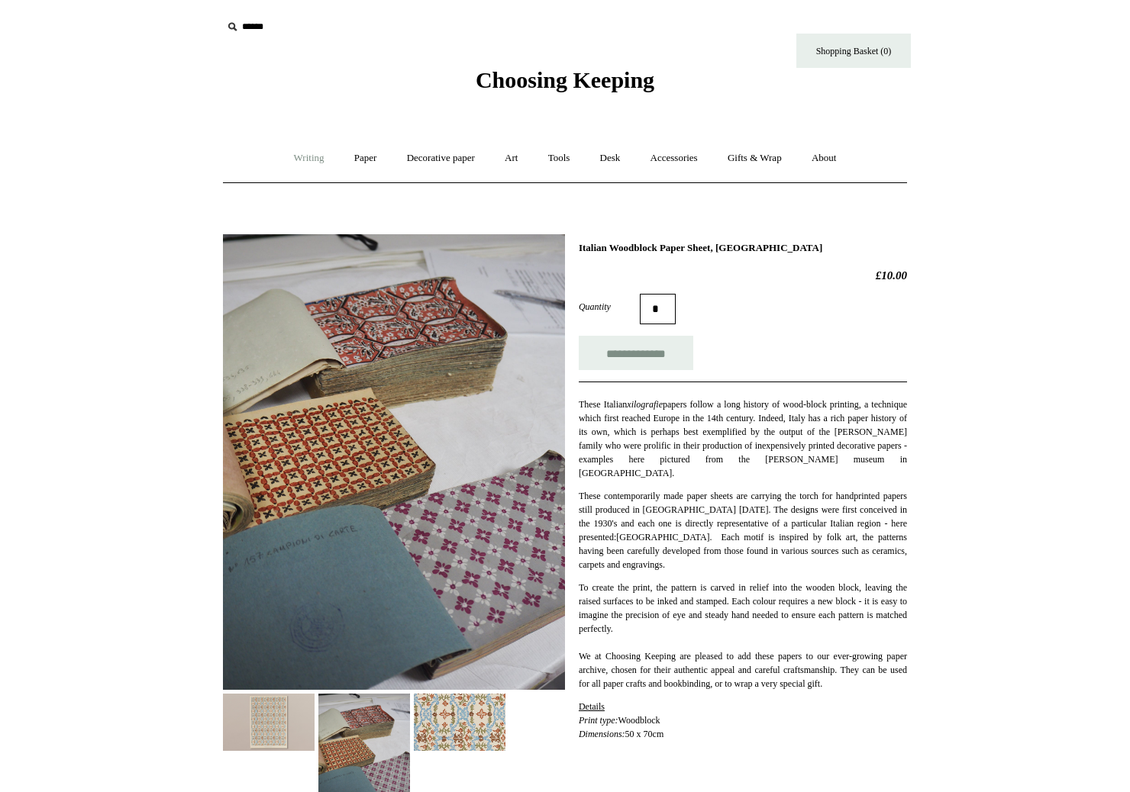
click at [307, 159] on link "Writing +" at bounding box center [309, 158] width 58 height 40
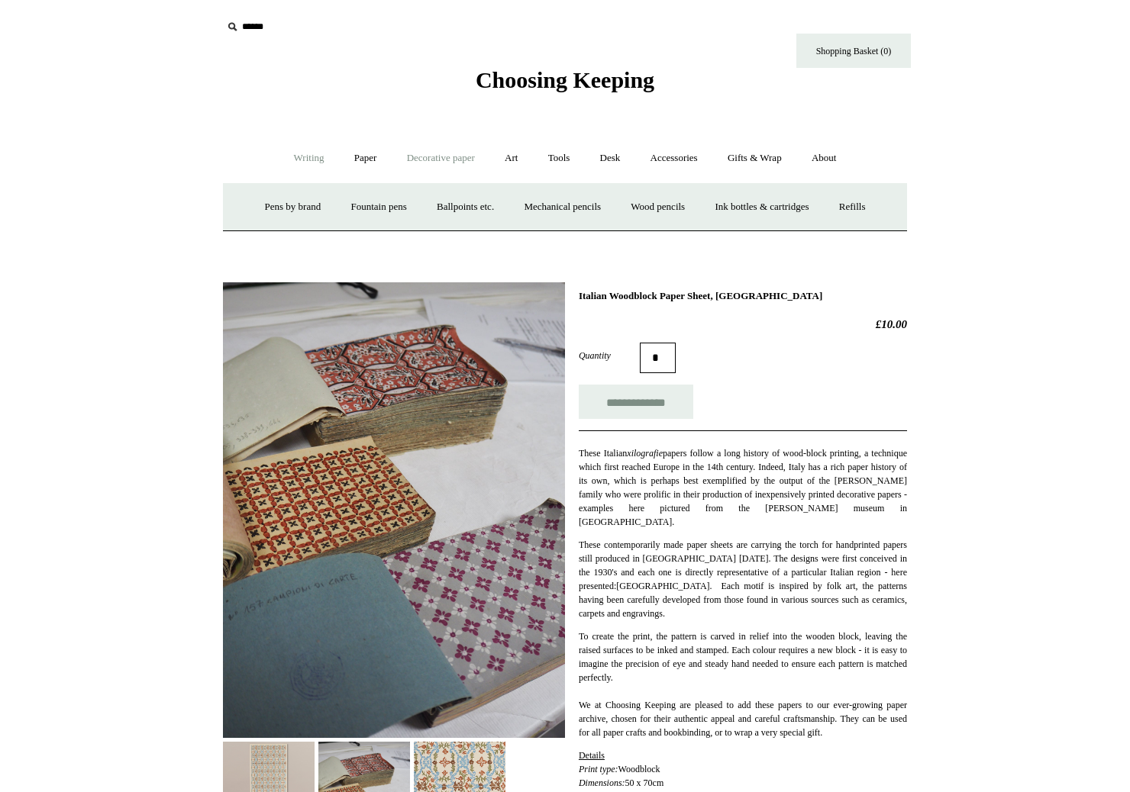
click at [418, 156] on link "Decorative paper +" at bounding box center [440, 158] width 95 height 40
click at [434, 205] on link "Wrapping & decoupage" at bounding box center [417, 207] width 122 height 40
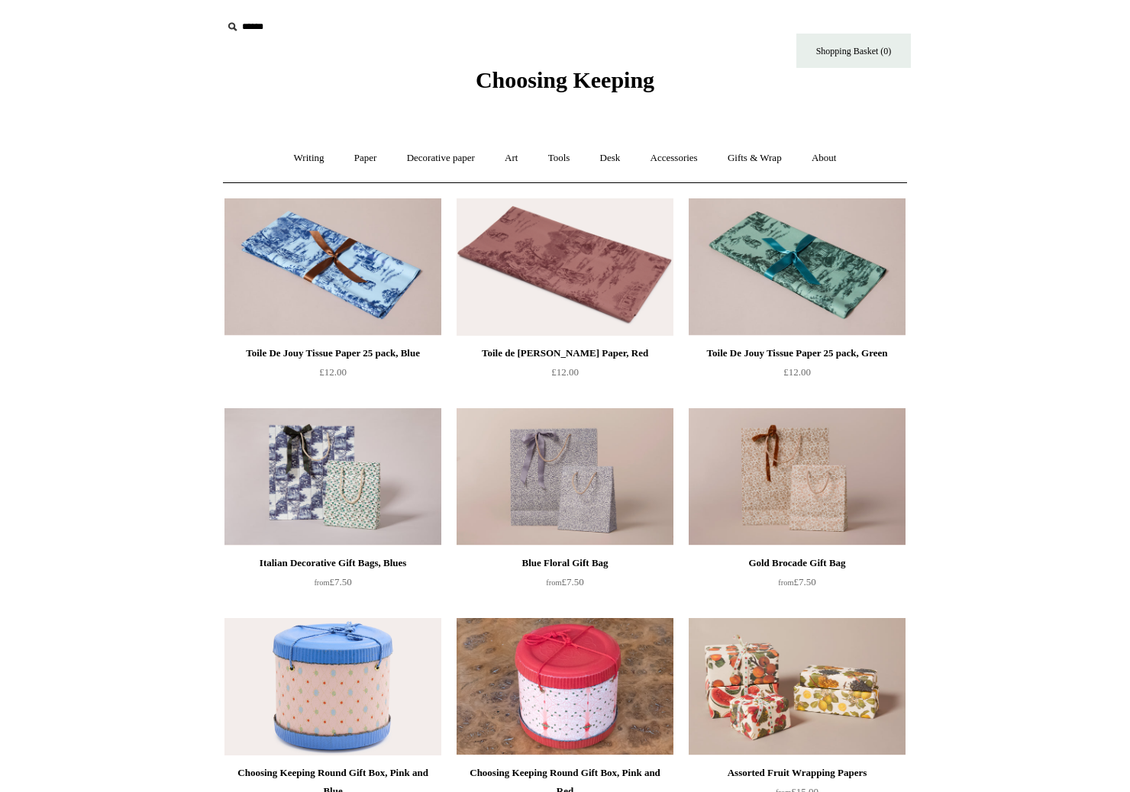
click at [841, 669] on img at bounding box center [796, 686] width 217 height 137
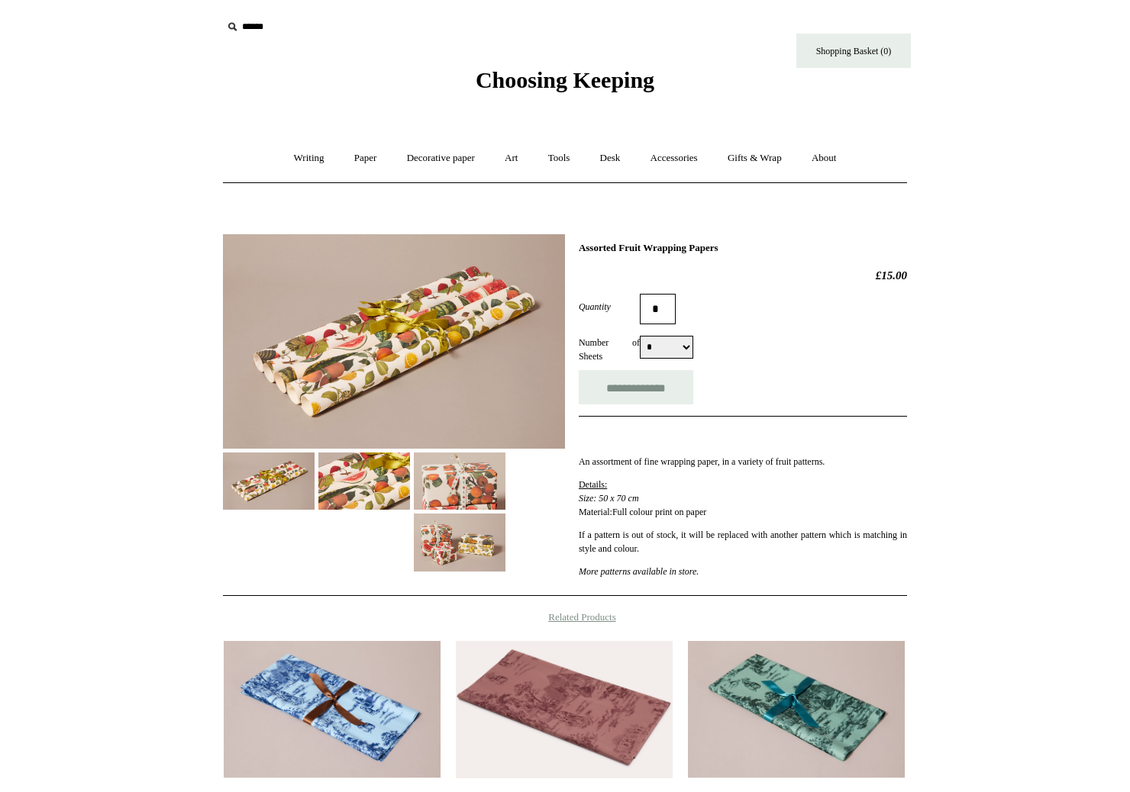
click at [472, 483] on img at bounding box center [460, 481] width 92 height 57
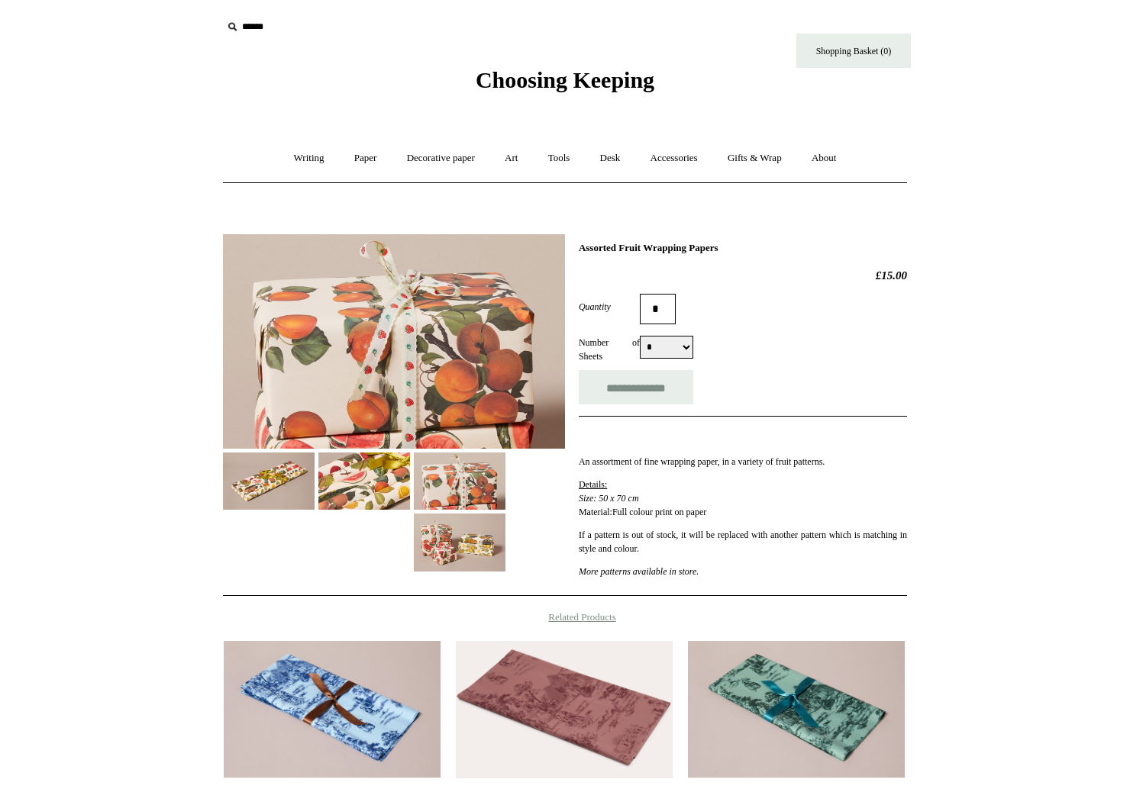
click at [474, 544] on img at bounding box center [460, 542] width 92 height 57
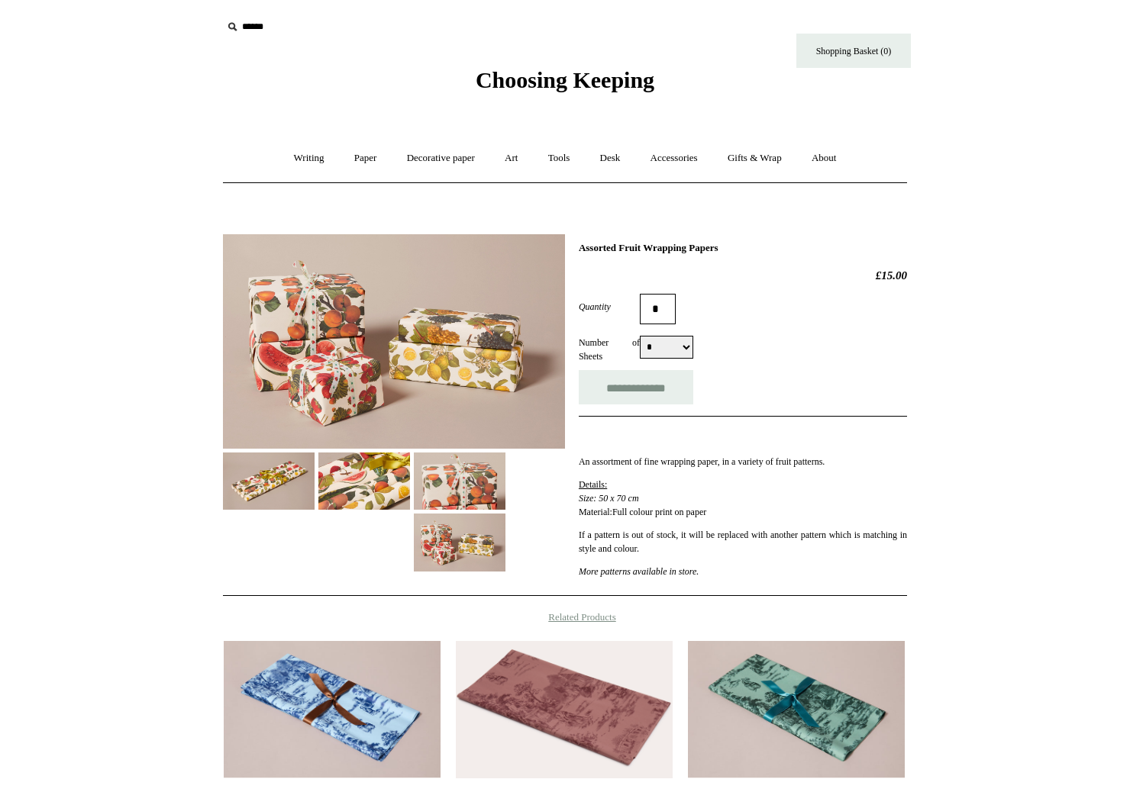
click at [384, 494] on img at bounding box center [364, 481] width 92 height 57
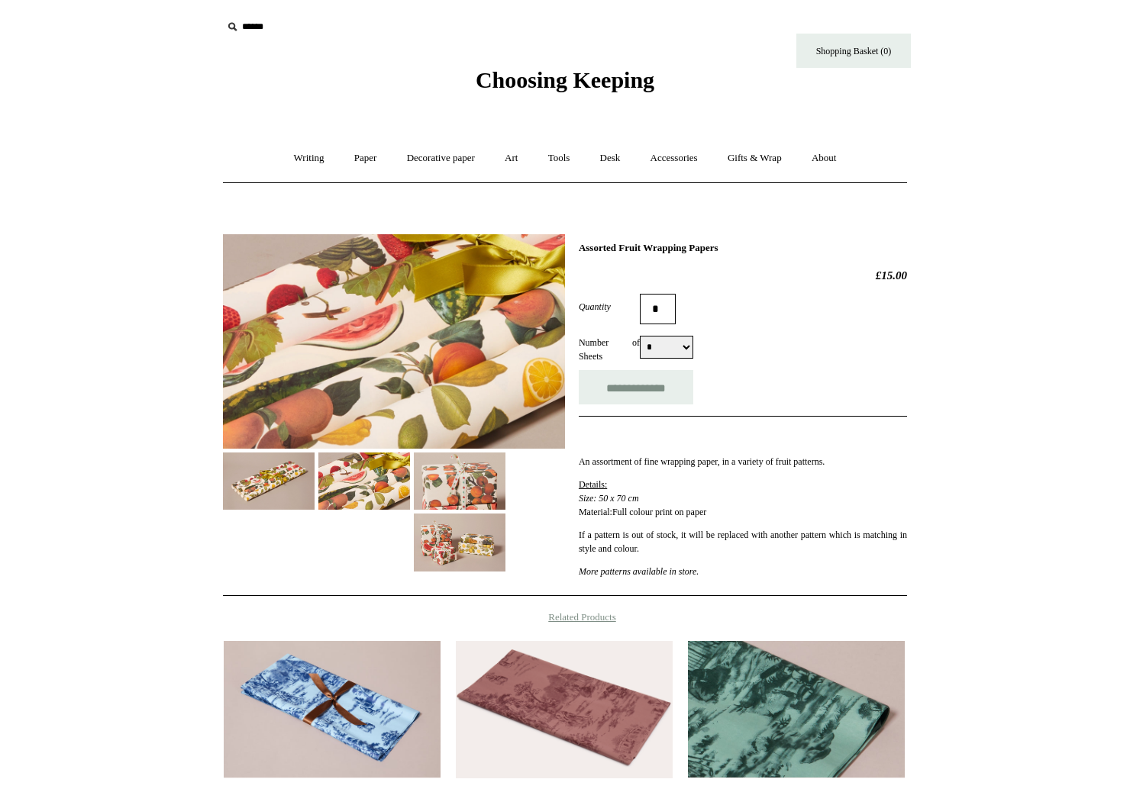
click at [817, 742] on img at bounding box center [796, 709] width 217 height 137
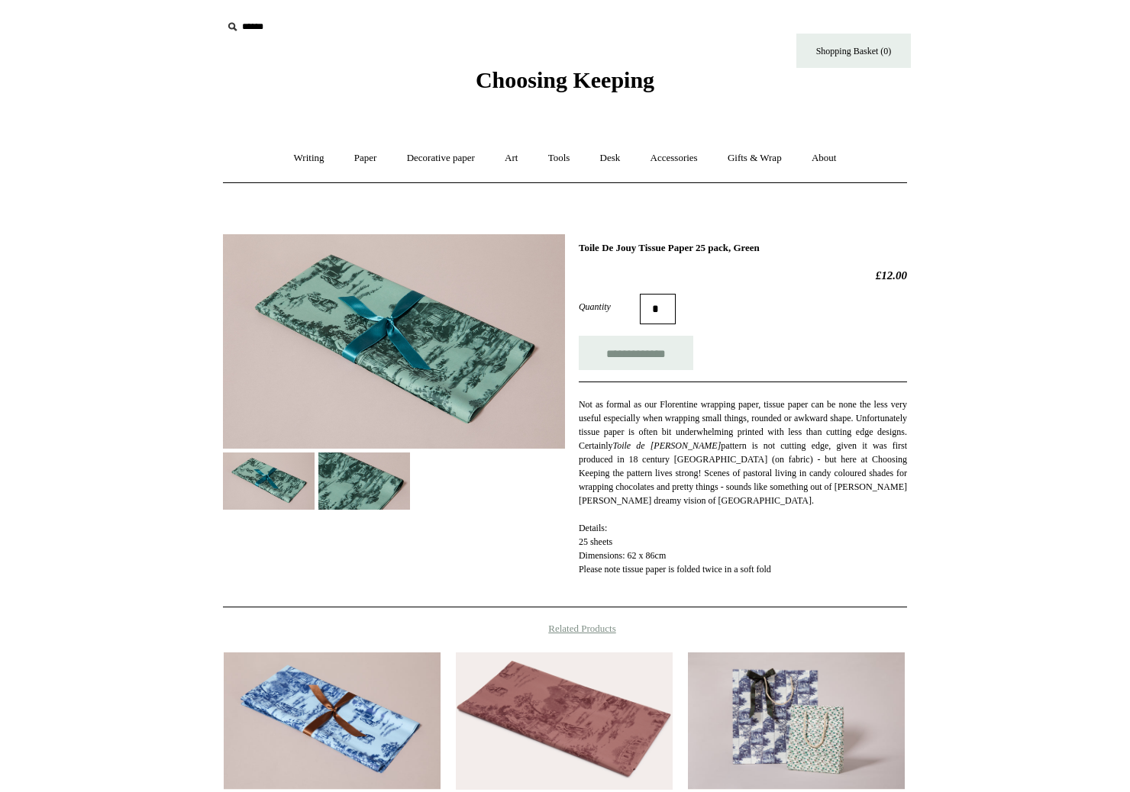
click at [375, 490] on img at bounding box center [364, 481] width 92 height 57
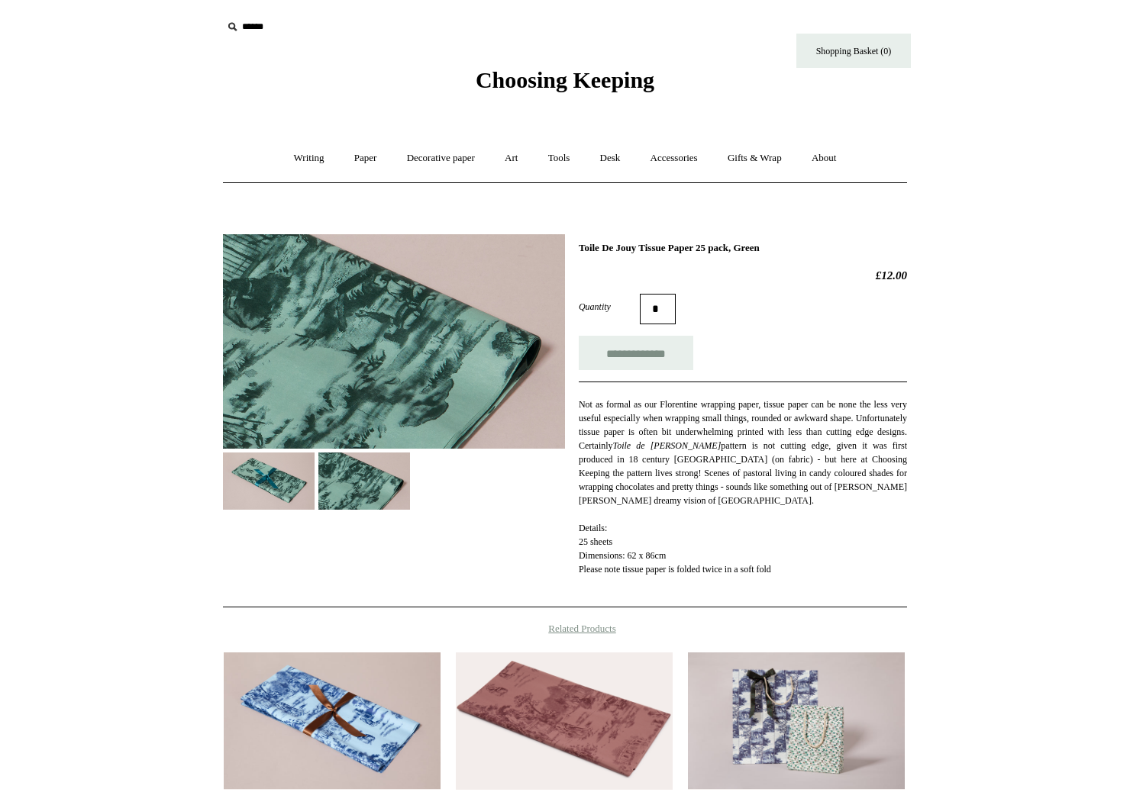
click at [298, 486] on img at bounding box center [269, 481] width 92 height 57
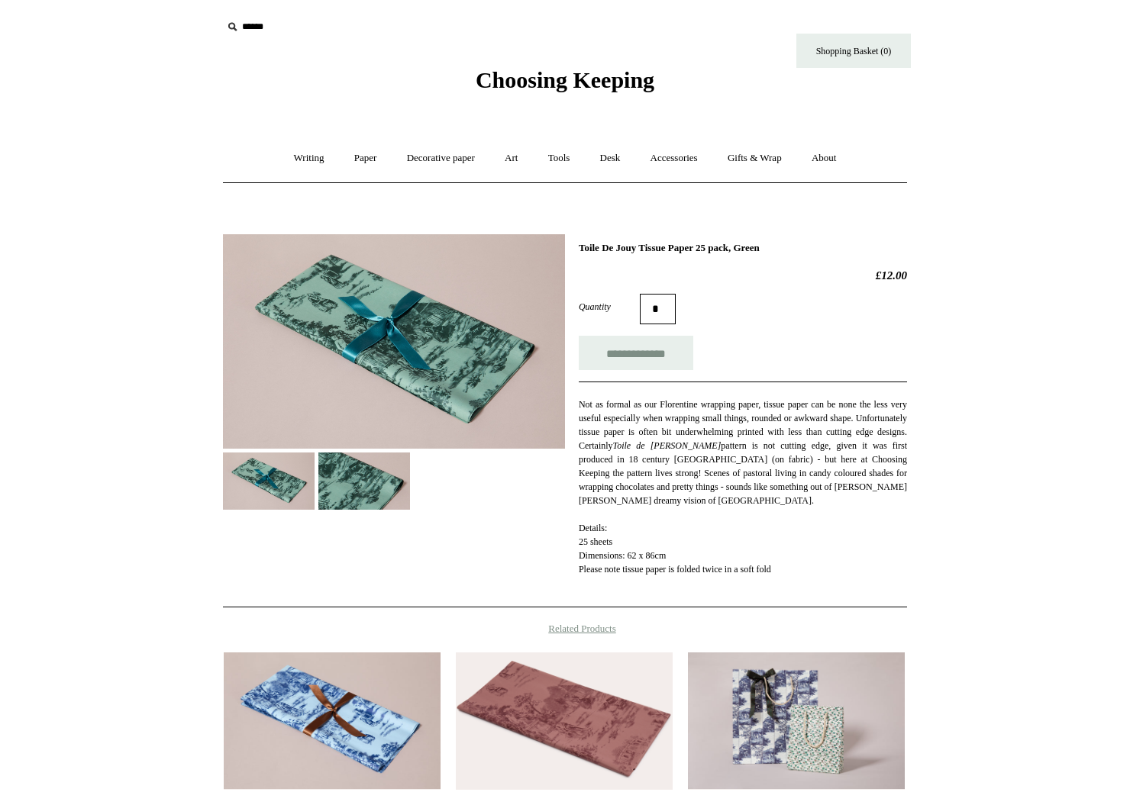
click at [555, 711] on img at bounding box center [564, 721] width 217 height 137
